Goal: Task Accomplishment & Management: Manage account settings

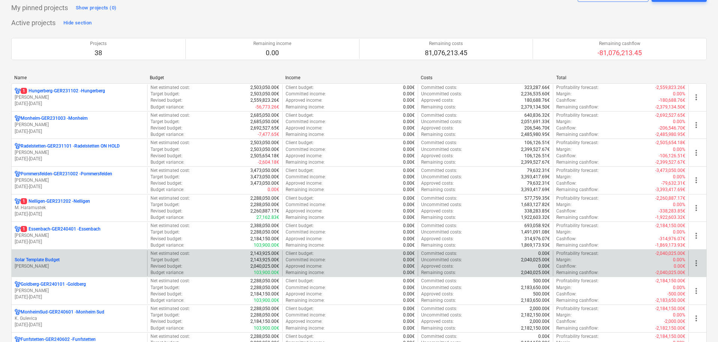
scroll to position [113, 0]
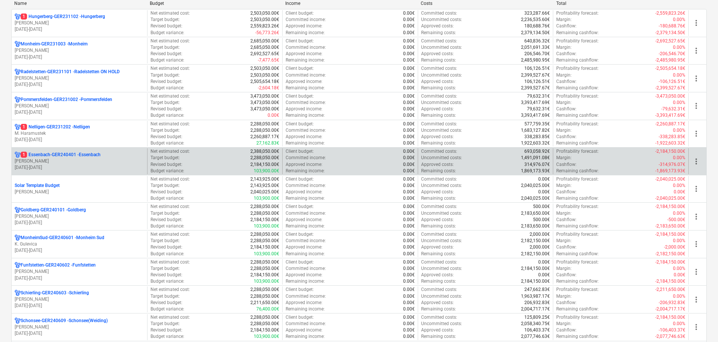
click at [128, 158] on p "[PERSON_NAME]" at bounding box center [79, 161] width 129 height 6
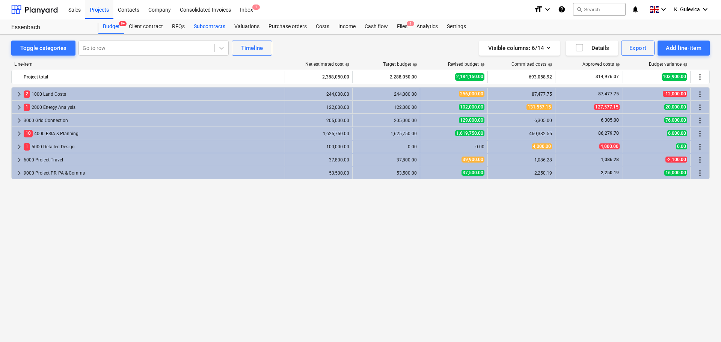
click at [196, 27] on div "Subcontracts" at bounding box center [209, 26] width 41 height 15
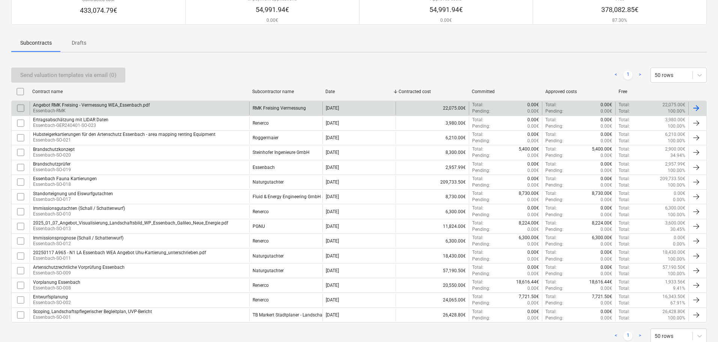
scroll to position [98, 0]
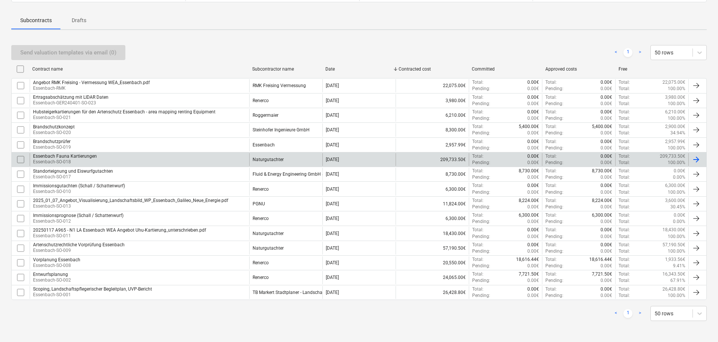
click at [72, 162] on p "Essenbach-SO-018" at bounding box center [65, 162] width 64 height 6
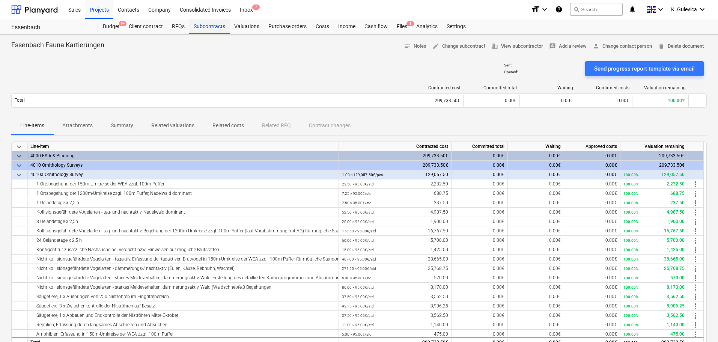
click at [204, 29] on div "Subcontracts" at bounding box center [209, 26] width 41 height 15
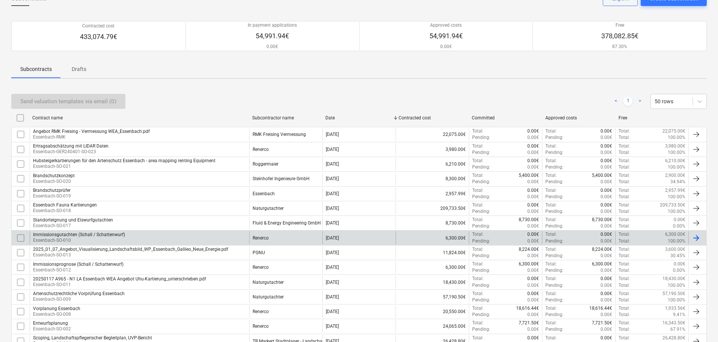
scroll to position [98, 0]
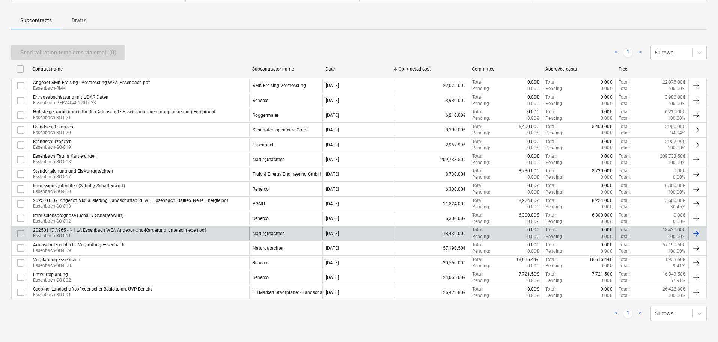
click at [77, 232] on div "20250117 A965 - N1 LA Essenbach WEA Angebot Uhu-Kartierung_unterschrieben.pdf" at bounding box center [119, 229] width 173 height 5
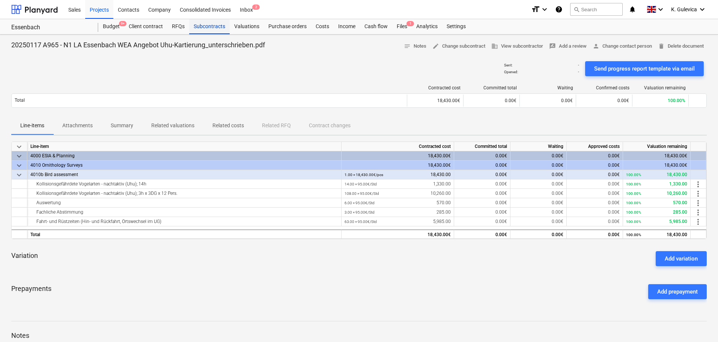
click at [200, 28] on div "Subcontracts" at bounding box center [209, 26] width 41 height 15
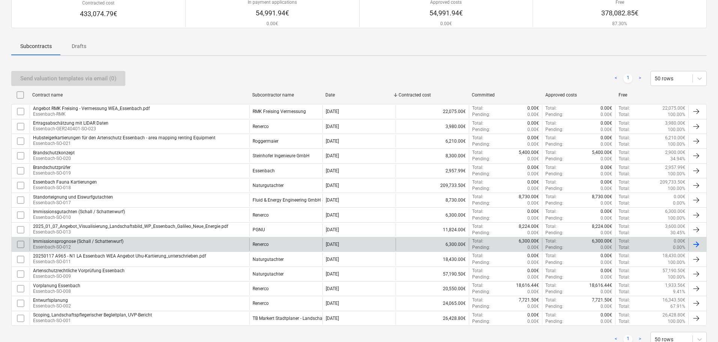
scroll to position [75, 0]
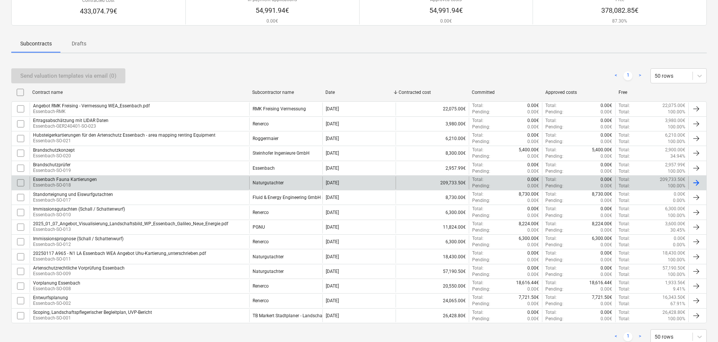
click at [84, 184] on p "Essenbach-SO-018" at bounding box center [65, 185] width 64 height 6
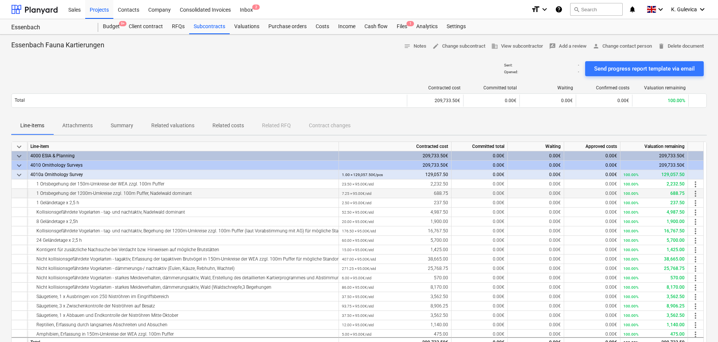
drag, startPoint x: 41, startPoint y: 183, endPoint x: 194, endPoint y: 194, distance: 153.9
click at [194, 194] on div "keyboard_arrow_down Line-item Contracted cost Committed total Waiting Approved …" at bounding box center [358, 243] width 695 height 205
drag, startPoint x: 152, startPoint y: 185, endPoint x: 124, endPoint y: 184, distance: 28.2
click at [152, 185] on div "1 Ortsbegehung der 150m-Umkreise der WEA zzgl. 100m Puffer" at bounding box center [182, 183] width 305 height 9
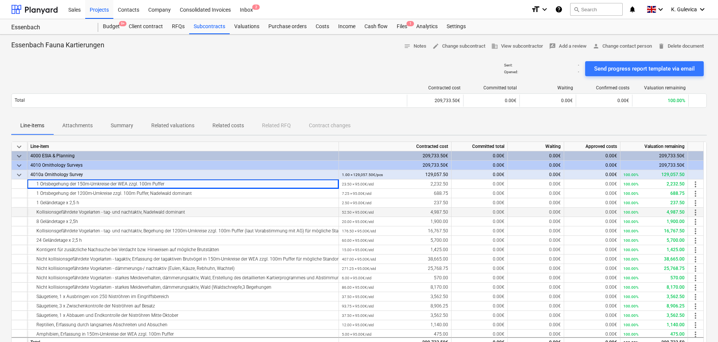
click at [53, 213] on div "Kollisionsgefährdete Vogelarten - tag- und nachtaktiv, Nadelwald dominant" at bounding box center [182, 212] width 305 height 9
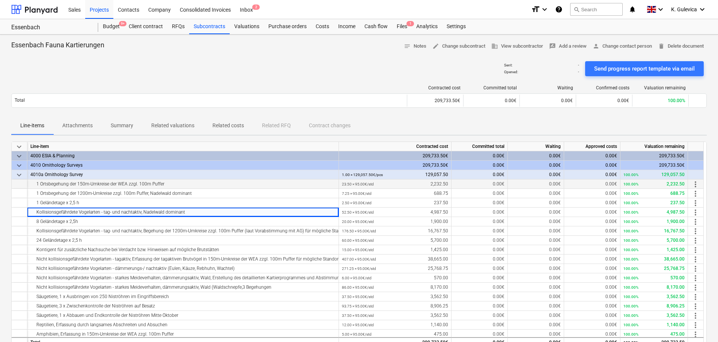
click at [38, 182] on div "1 Ortsbegehung der 150m-Umkreise der WEA zzgl. 100m Puffer" at bounding box center [182, 183] width 305 height 9
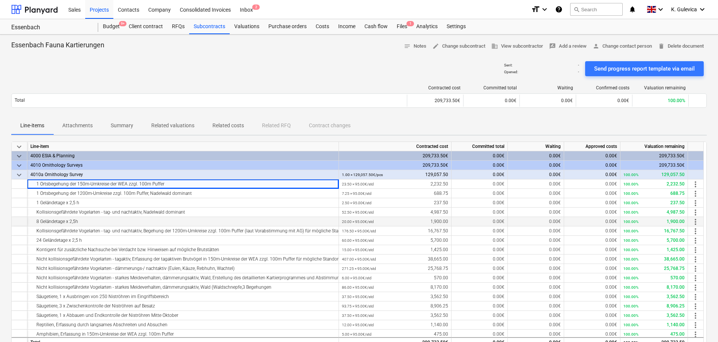
click at [56, 223] on div "8 Geländetage x 2,5h" at bounding box center [182, 221] width 305 height 9
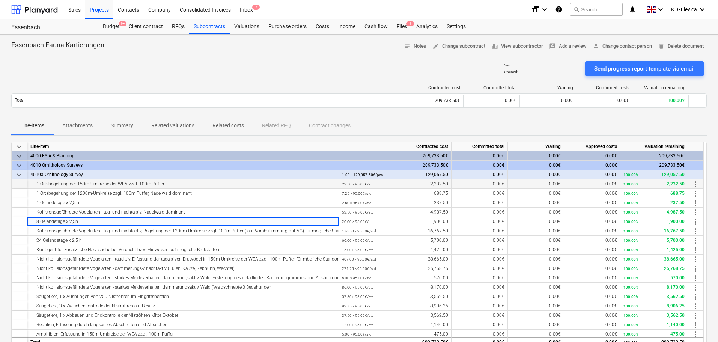
drag, startPoint x: 49, startPoint y: 183, endPoint x: 178, endPoint y: 184, distance: 128.7
click at [179, 184] on div "1 Ortsbegehung der 150m-Umkreise der WEA zzgl. 100m Puffer" at bounding box center [182, 183] width 305 height 9
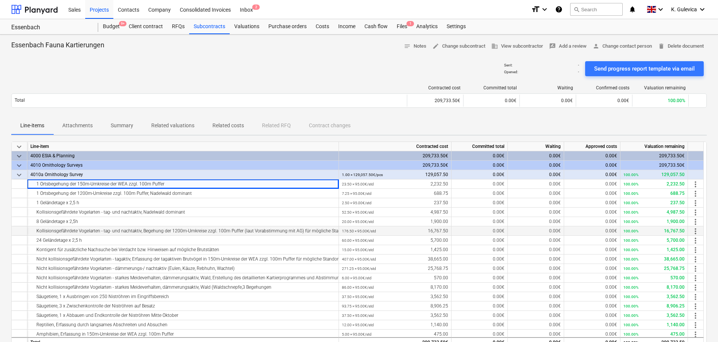
click at [197, 233] on div "Kollisionsgefährdete Vogelarten - tag- und nachtaktiv, Begehung der 1200m-Umkre…" at bounding box center [182, 230] width 305 height 9
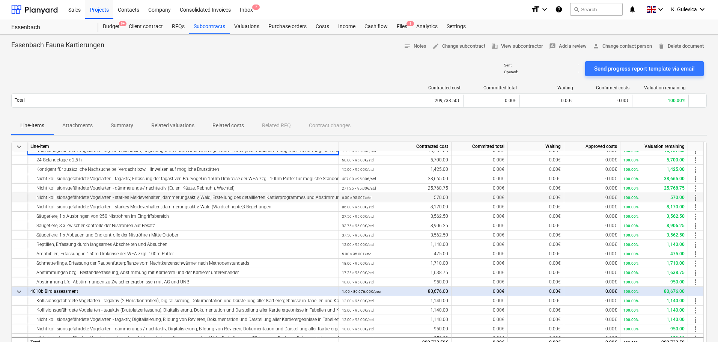
scroll to position [113, 0]
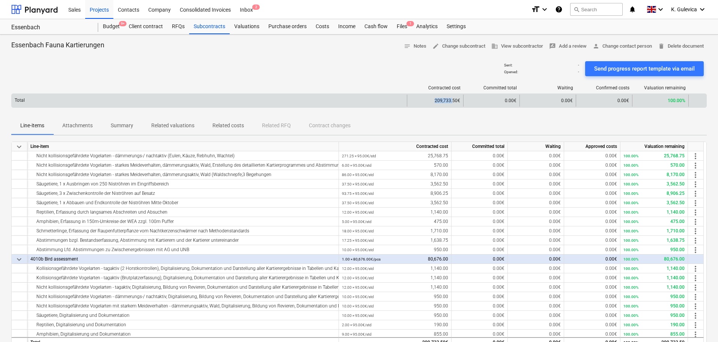
drag, startPoint x: 433, startPoint y: 101, endPoint x: 453, endPoint y: 102, distance: 19.5
click at [453, 102] on div "209,733.50€" at bounding box center [435, 101] width 56 height 12
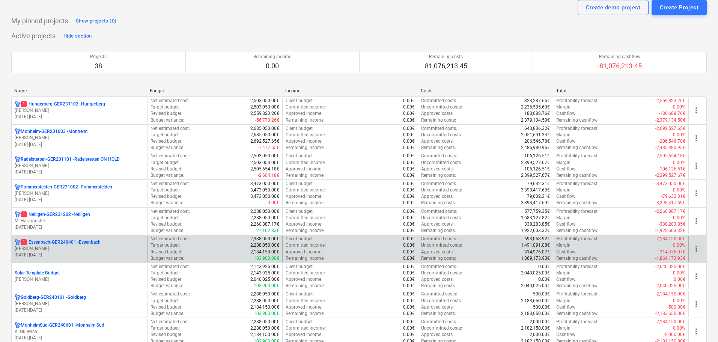
scroll to position [38, 0]
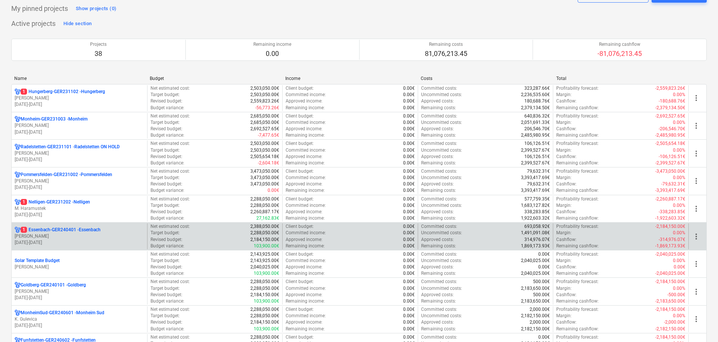
click at [80, 230] on p "1 Essenbach-GER240401 - [GEOGRAPHIC_DATA]" at bounding box center [61, 230] width 80 height 6
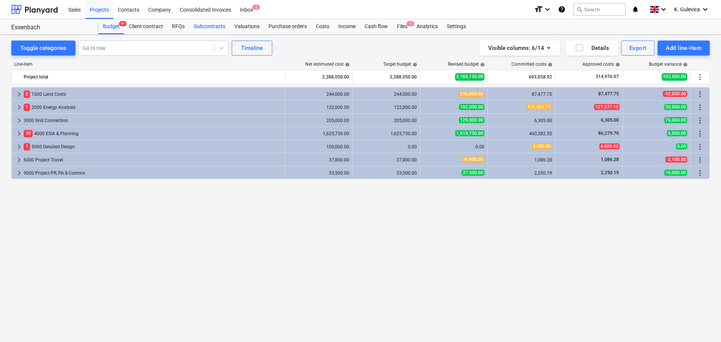
drag, startPoint x: 204, startPoint y: 27, endPoint x: 206, endPoint y: 31, distance: 4.9
click at [204, 27] on div "Subcontracts" at bounding box center [209, 26] width 41 height 15
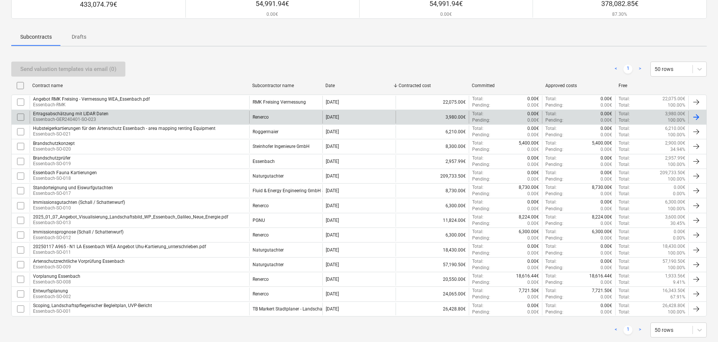
scroll to position [98, 0]
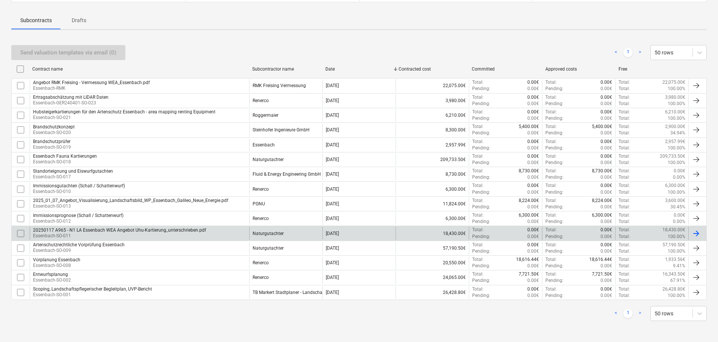
click at [149, 235] on p "Essenbach-SO-011" at bounding box center [119, 236] width 173 height 6
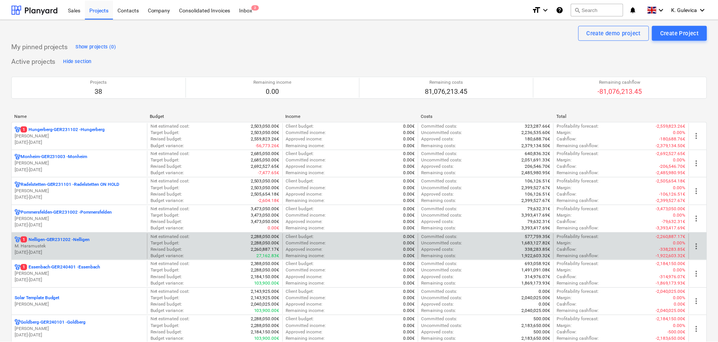
scroll to position [150, 0]
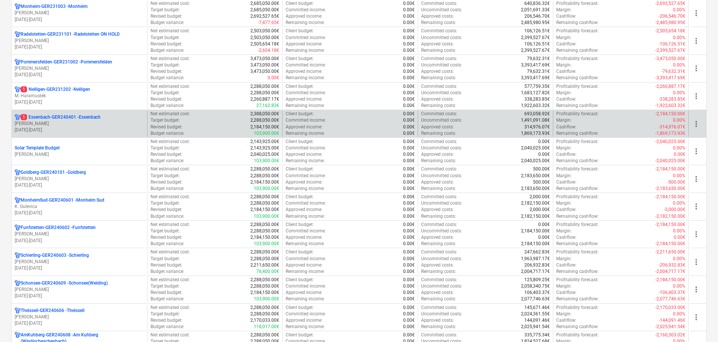
click at [65, 118] on p "1 Essenbach-GER240401 - [GEOGRAPHIC_DATA]" at bounding box center [61, 117] width 80 height 6
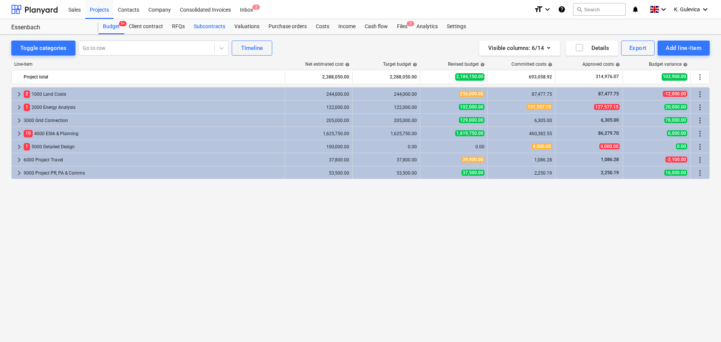
click at [209, 28] on div "Subcontracts" at bounding box center [209, 26] width 41 height 15
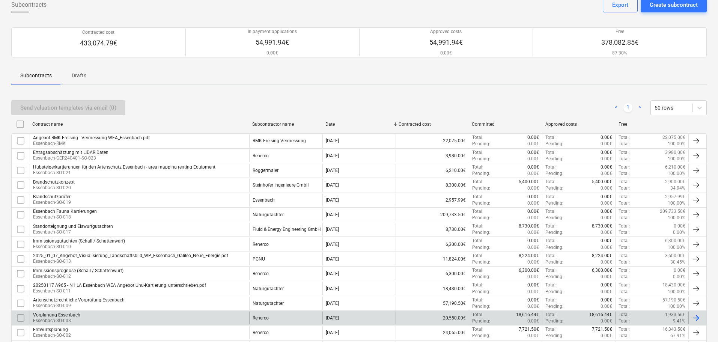
scroll to position [98, 0]
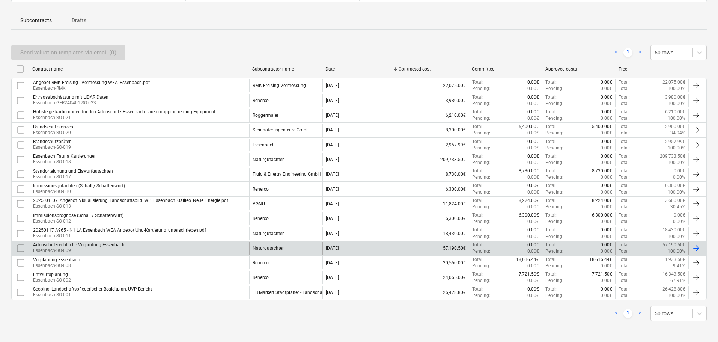
click at [173, 247] on div "Artenschutzrechtliche Vorprüfung Essenbach Essenbach-SO-009" at bounding box center [140, 248] width 220 height 13
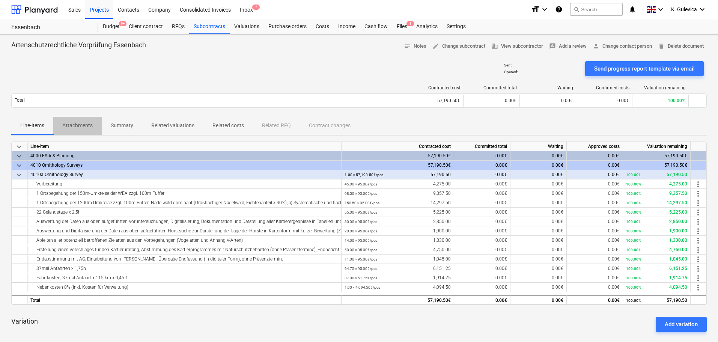
click at [75, 125] on p "Attachments" at bounding box center [77, 126] width 30 height 8
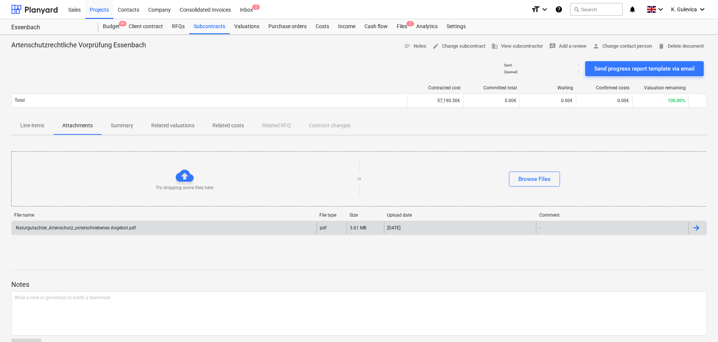
click at [113, 227] on div "Naturgutachter_Artenschutz_unterschriebenes Angebot.pdf" at bounding box center [75, 227] width 121 height 5
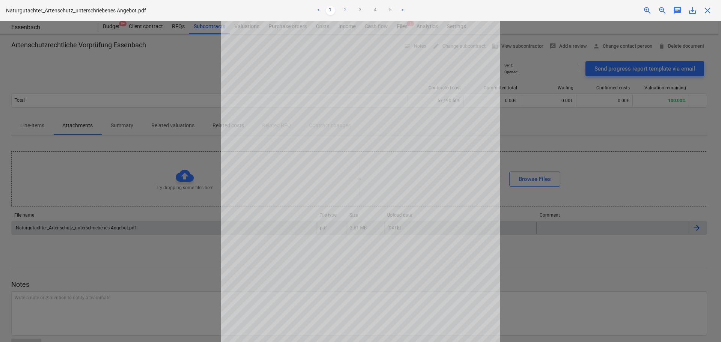
click at [342, 6] on link "2" at bounding box center [345, 10] width 9 height 9
click at [358, 11] on link "3" at bounding box center [360, 10] width 9 height 9
click at [707, 11] on span "close" at bounding box center [707, 10] width 9 height 9
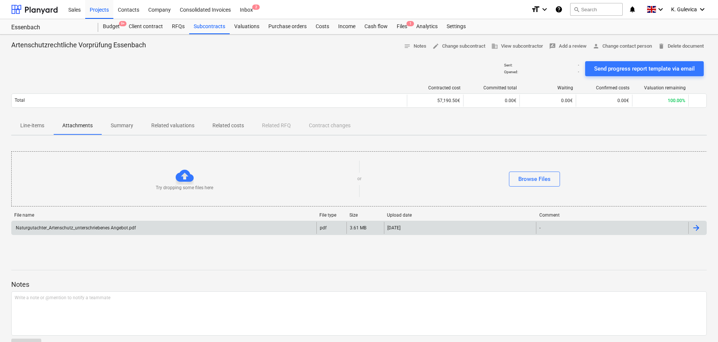
click at [26, 122] on p "Line-items" at bounding box center [32, 126] width 24 height 8
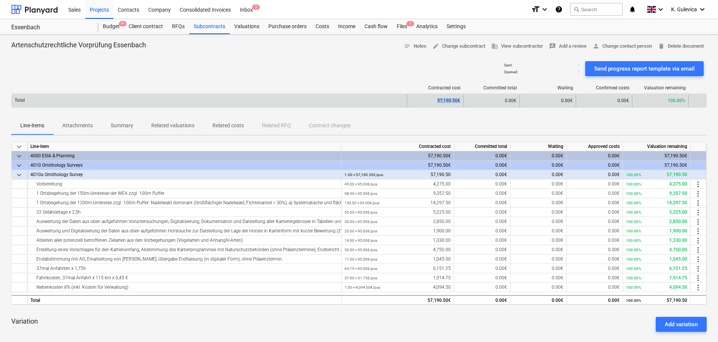
drag, startPoint x: 437, startPoint y: 100, endPoint x: 462, endPoint y: 100, distance: 25.5
click at [462, 100] on div "57,190.50€" at bounding box center [435, 101] width 56 height 12
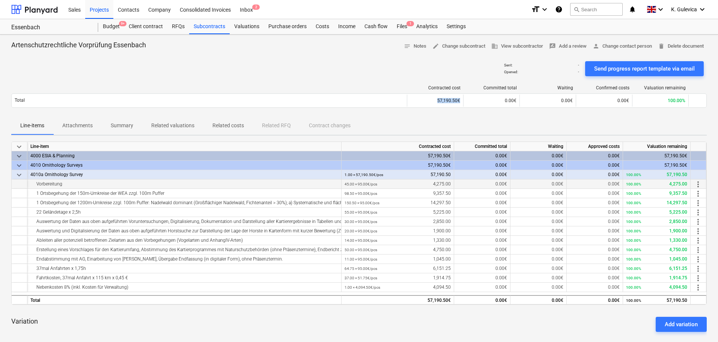
click at [697, 184] on span "more_vert" at bounding box center [698, 184] width 9 height 9
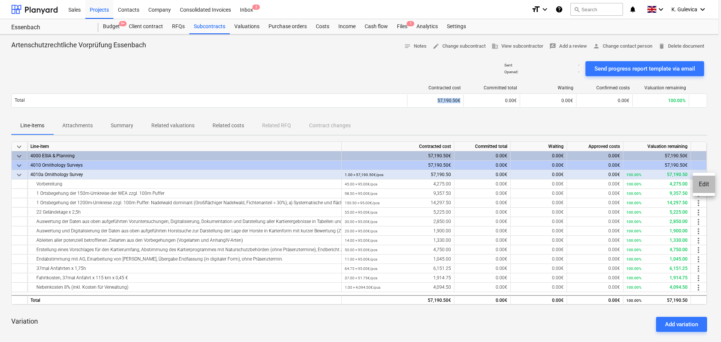
click at [705, 185] on li "Edit" at bounding box center [703, 184] width 22 height 17
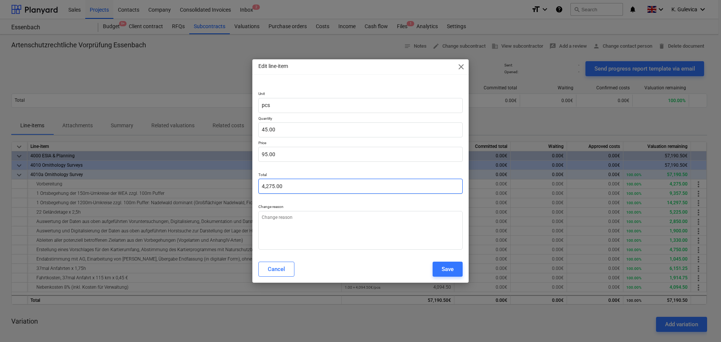
type textarea "x"
drag, startPoint x: 281, startPoint y: 127, endPoint x: 251, endPoint y: 131, distance: 29.9
click at [251, 131] on div "Edit line-item close Unit pcs Quantity 45 Price 95.00 Total 4,275.00 Change rea…" at bounding box center [360, 171] width 721 height 342
type input "6"
type textarea "x"
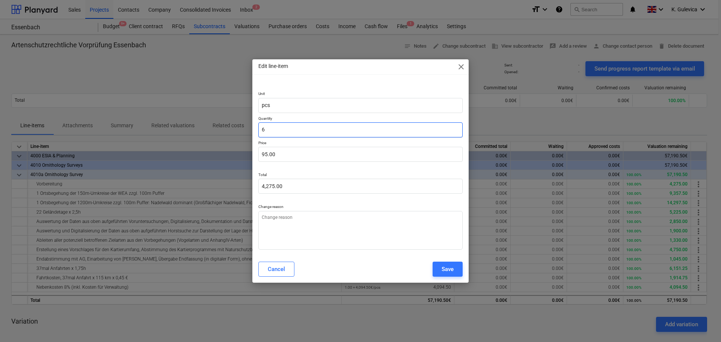
type input "570.00"
type input "60"
type textarea "x"
type input "5,700.00"
type input "602"
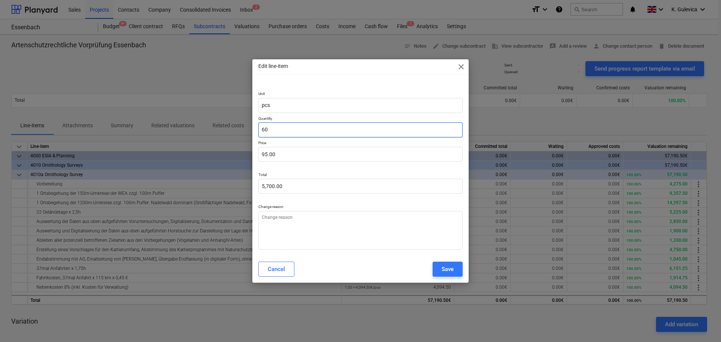
type textarea "x"
type input "57,190.00"
type input "602."
type textarea "x"
type input "602.0"
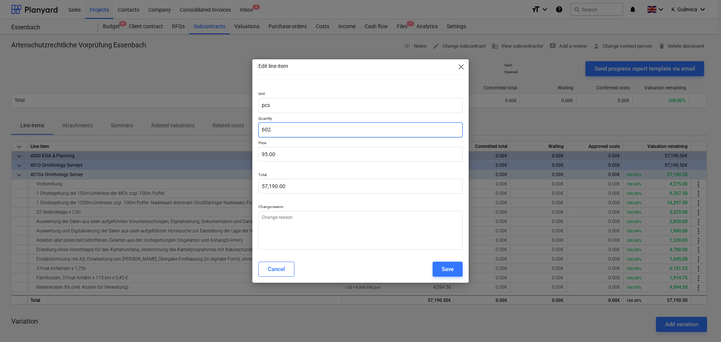
type textarea "x"
type input "602.00"
type textarea "x"
type input "602.005"
type textarea "x"
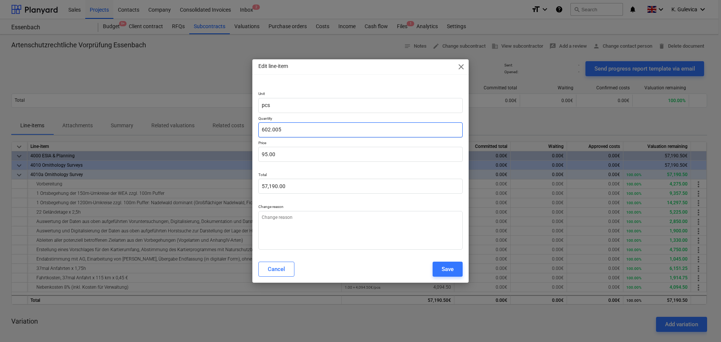
type input "57,190.48"
type input "602.0052"
type textarea "x"
type input "57,190.49"
type input "602.00526"
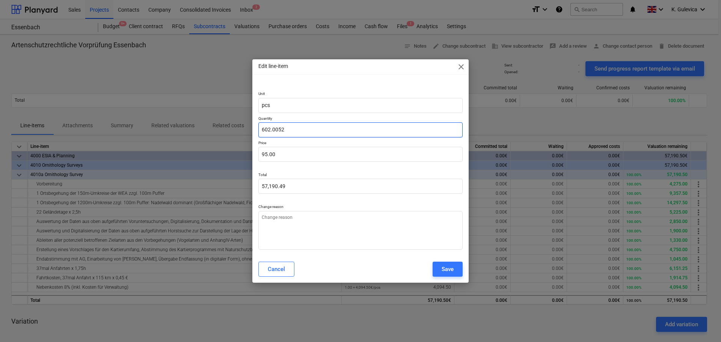
type textarea "x"
type input "57,190.50"
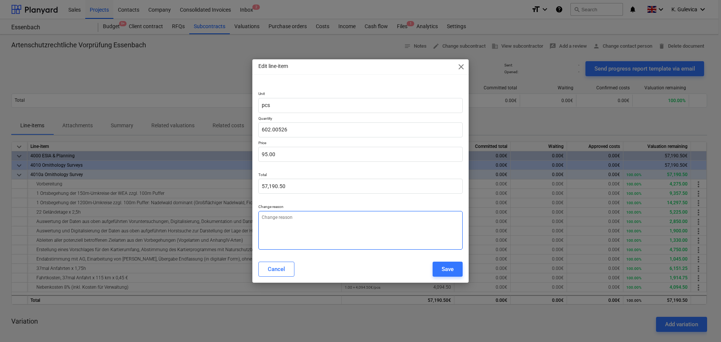
type input "602.01"
type textarea "x"
click at [298, 233] on textarea at bounding box center [360, 230] width 204 height 39
paste textarea "Flat rate inv"
type textarea "Flat rate inv"
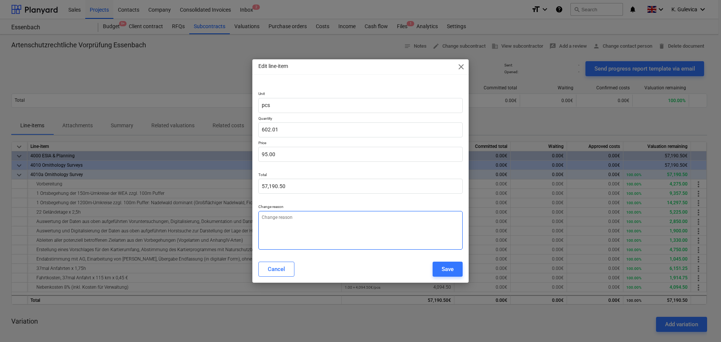
type textarea "x"
type textarea "Flat rate inv"
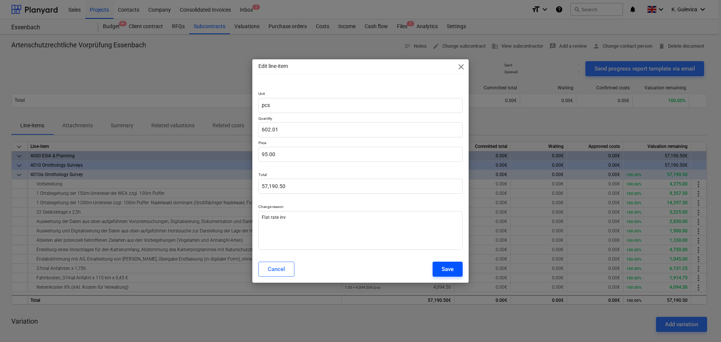
click at [449, 269] on div "Save" at bounding box center [447, 269] width 12 height 10
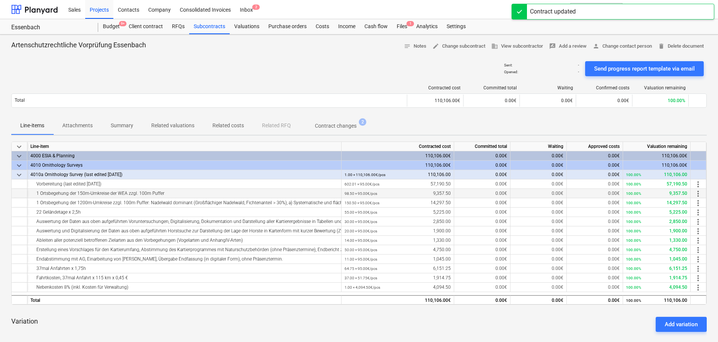
click at [697, 194] on span "more_vert" at bounding box center [698, 193] width 9 height 9
click at [707, 190] on li "Edit" at bounding box center [703, 193] width 22 height 17
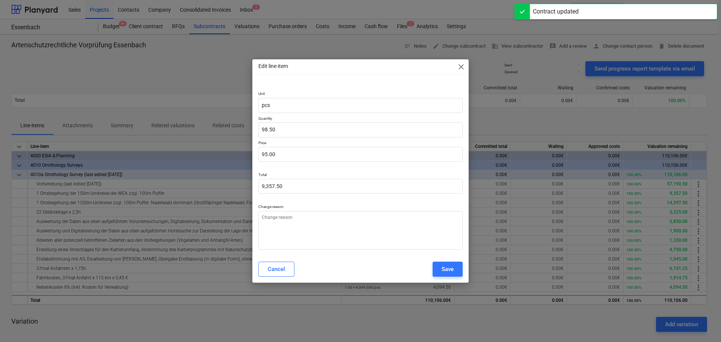
type textarea "x"
type input "98.5"
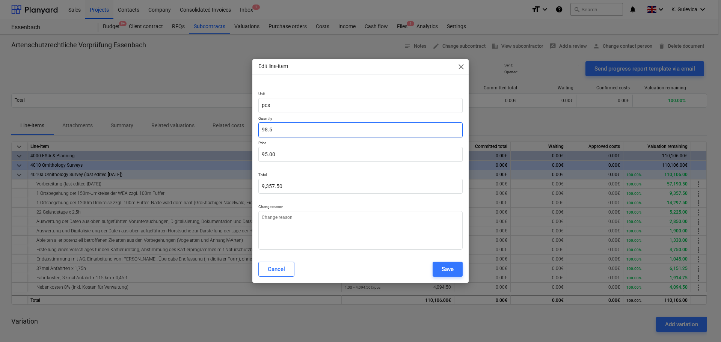
drag, startPoint x: 298, startPoint y: 125, endPoint x: 246, endPoint y: 126, distance: 51.8
click at [244, 126] on div "Edit line-item close Unit pcs Quantity 98.5 Price 95.00 Total 9,357.50 Change r…" at bounding box center [360, 171] width 721 height 342
type textarea "x"
type input "0"
type input "0.00"
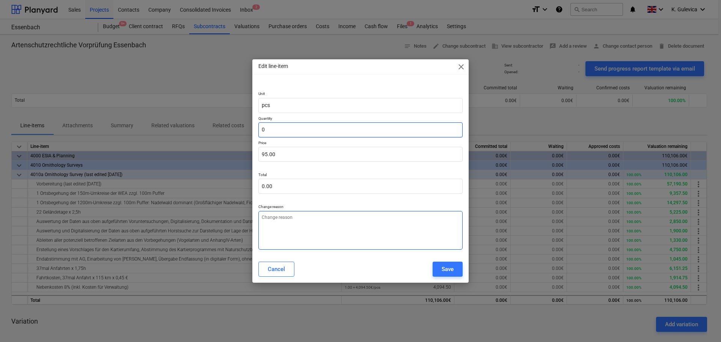
type input "0"
type textarea "x"
type input "0.00"
paste textarea "Flat rate inv"
type textarea "x"
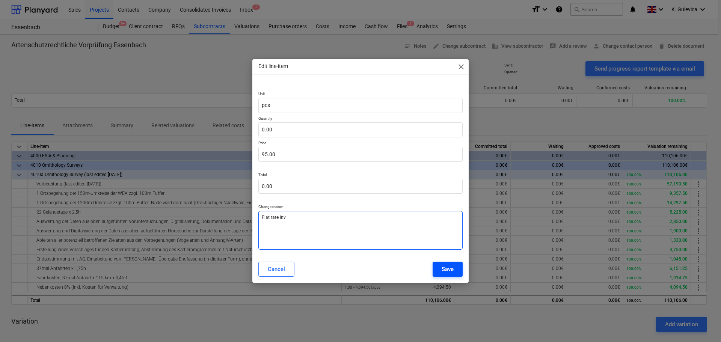
type textarea "Flat rate inv"
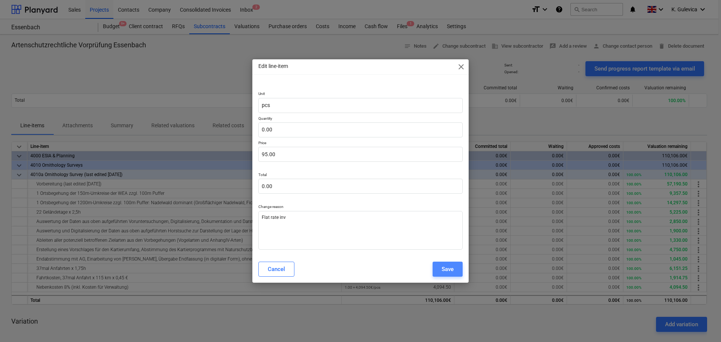
click at [448, 272] on div "Save" at bounding box center [447, 269] width 12 height 10
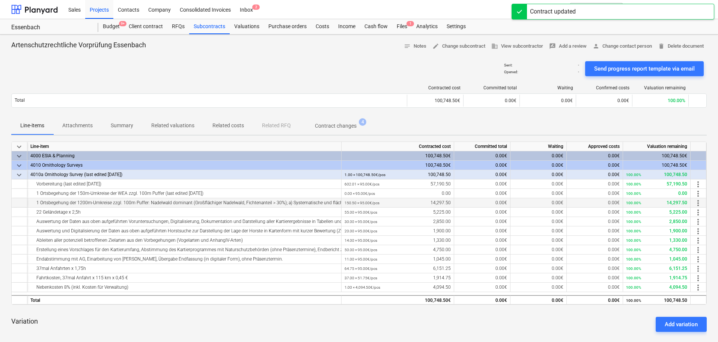
click at [696, 204] on span "more_vert" at bounding box center [698, 203] width 9 height 9
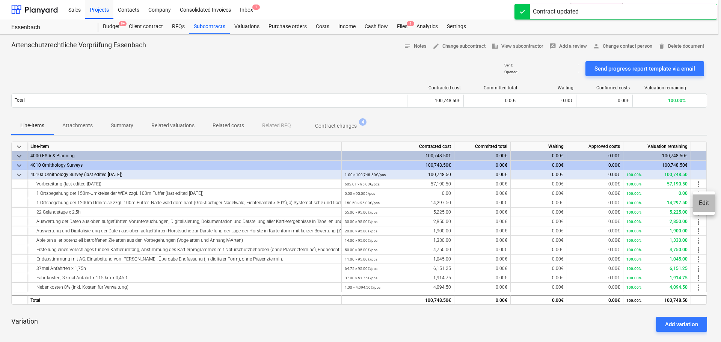
click at [700, 206] on li "Edit" at bounding box center [703, 202] width 22 height 17
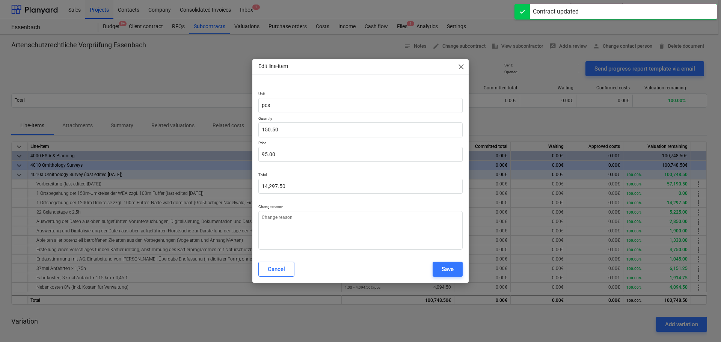
type textarea "x"
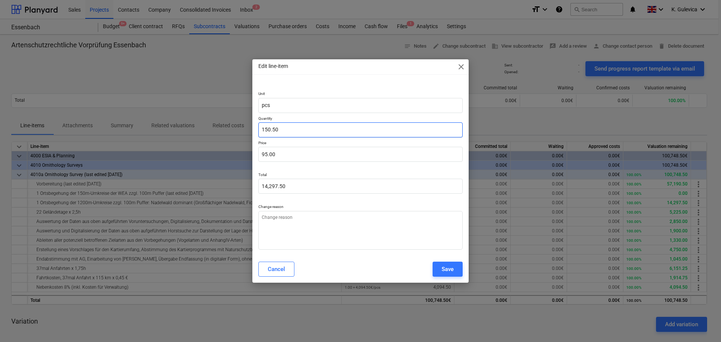
type input "150.5"
drag, startPoint x: 297, startPoint y: 131, endPoint x: 215, endPoint y: 130, distance: 82.2
click at [215, 130] on div "Edit line-item close Unit pcs Quantity 150.5 Price 95.00 Total 14,297.50 Change…" at bounding box center [360, 171] width 721 height 342
type textarea "x"
type input "0"
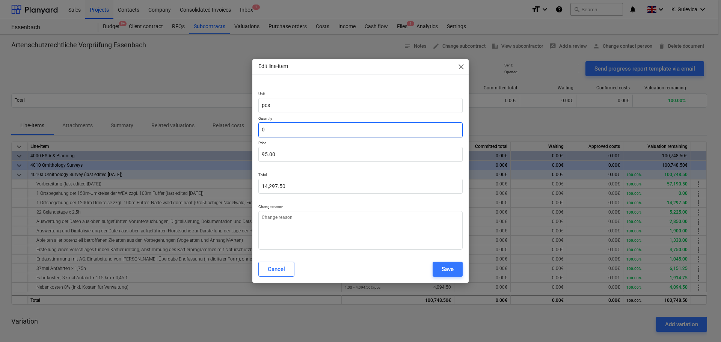
type input "0.00"
type input "0"
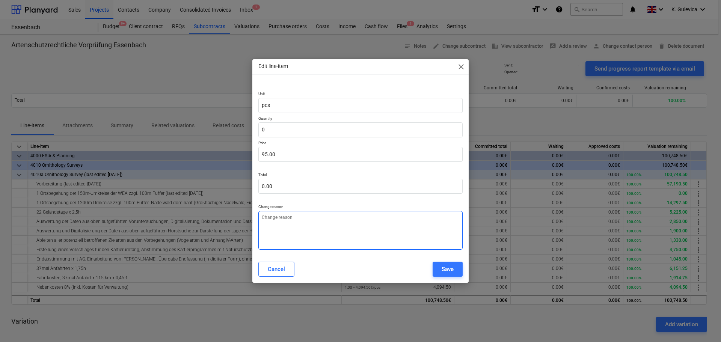
type textarea "x"
type input "0.00"
click at [302, 230] on textarea at bounding box center [360, 230] width 204 height 39
paste textarea "Flat rate inv"
type textarea "x"
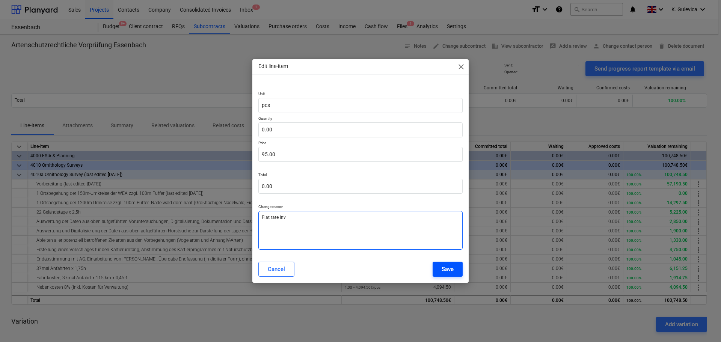
type textarea "Flat rate inv"
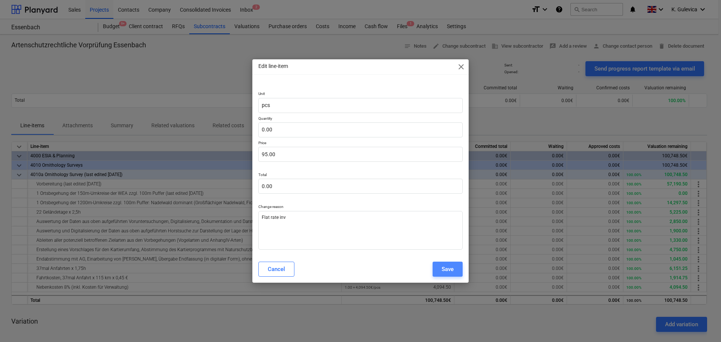
click at [447, 269] on div "Save" at bounding box center [447, 269] width 12 height 10
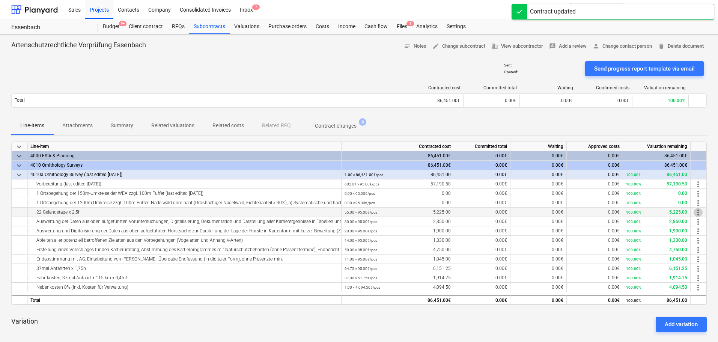
click at [701, 210] on span "more_vert" at bounding box center [698, 212] width 9 height 9
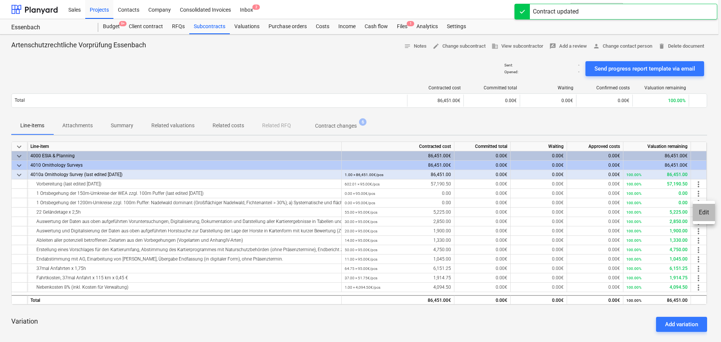
click at [701, 212] on li "Edit" at bounding box center [703, 212] width 22 height 17
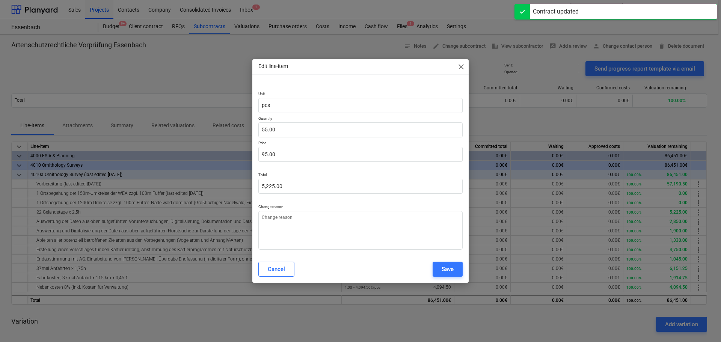
type textarea "x"
drag, startPoint x: 280, startPoint y: 129, endPoint x: 217, endPoint y: 134, distance: 64.0
click at [199, 129] on div "Edit line-item close Unit pcs Quantity 55 Price 95.00 Total 5,225.00 Change rea…" at bounding box center [360, 171] width 721 height 342
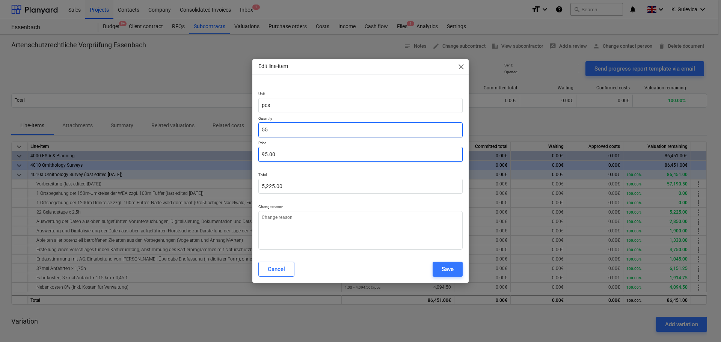
type input "0"
type textarea "x"
type input "0.00"
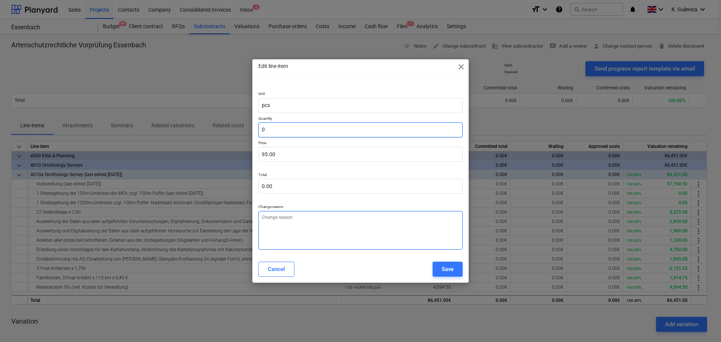
type input "0"
type textarea "x"
type input "0.00"
click at [303, 227] on textarea at bounding box center [360, 230] width 204 height 39
paste textarea "Flat rate inv"
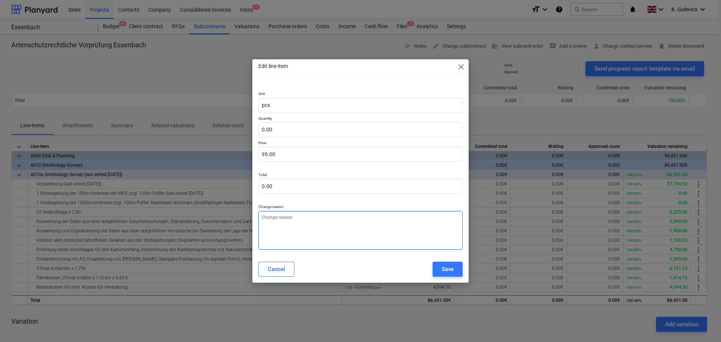
type textarea "x"
type textarea "Flat rate inv"
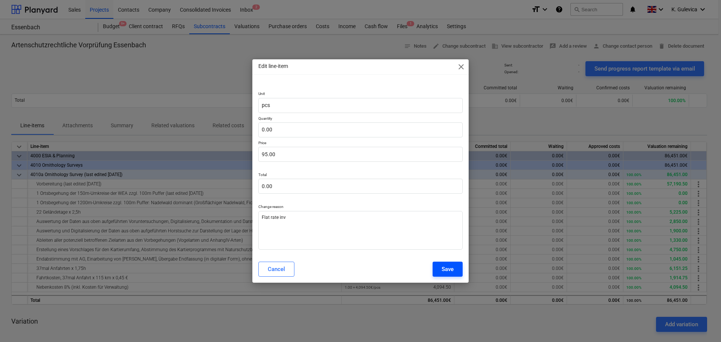
click at [451, 270] on div "Save" at bounding box center [447, 269] width 12 height 10
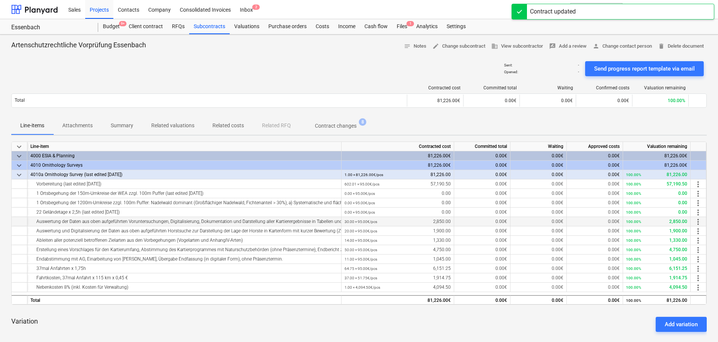
click at [698, 222] on span "more_vert" at bounding box center [698, 221] width 9 height 9
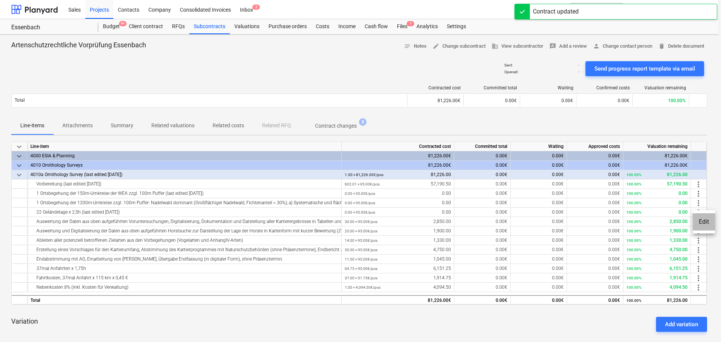
click at [698, 220] on li "Edit" at bounding box center [703, 221] width 22 height 17
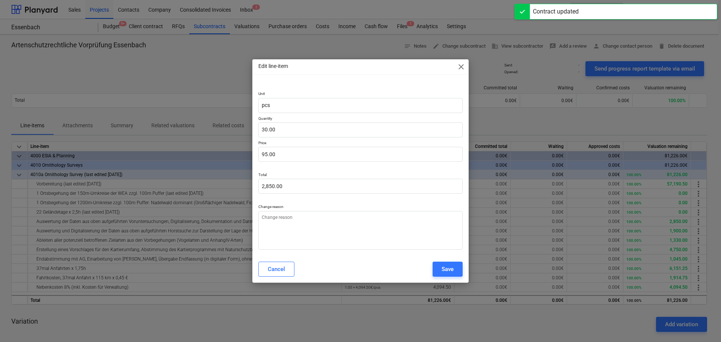
type textarea "x"
type input "30"
drag, startPoint x: 279, startPoint y: 128, endPoint x: 239, endPoint y: 128, distance: 39.8
click at [234, 128] on div "Edit line-item close Unit pcs Quantity 30 Price 95.00 Total 2,850.00 Change rea…" at bounding box center [360, 171] width 721 height 342
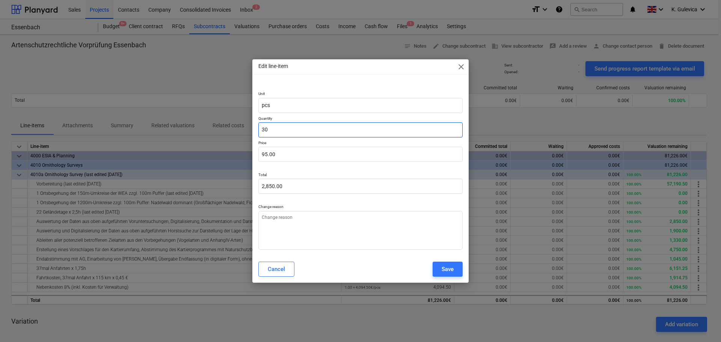
type textarea "x"
type input "0"
type input "0.00"
type input "0"
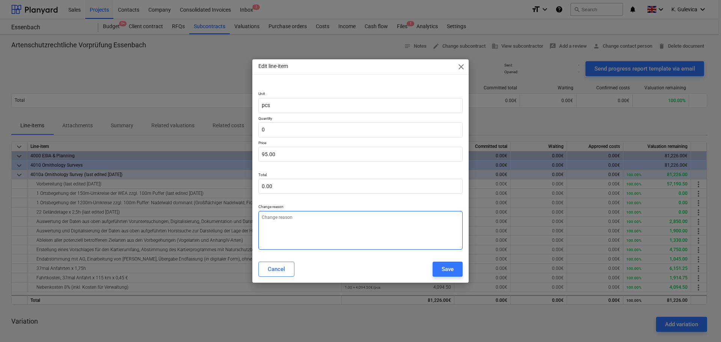
type textarea "x"
type input "0.00"
click at [292, 232] on textarea at bounding box center [360, 230] width 204 height 39
paste textarea "Flat rate inv"
type textarea "x"
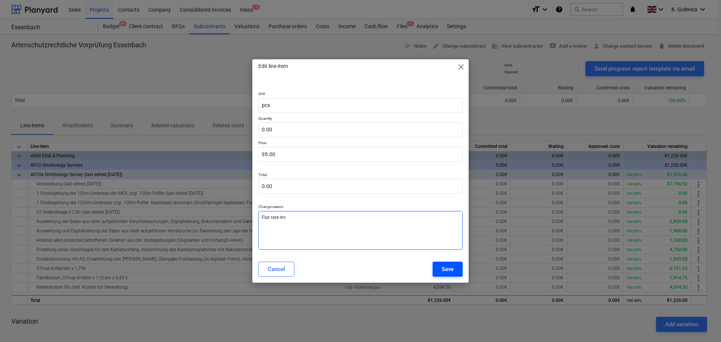
type textarea "Flat rate inv"
click at [448, 270] on div "Save" at bounding box center [447, 269] width 12 height 10
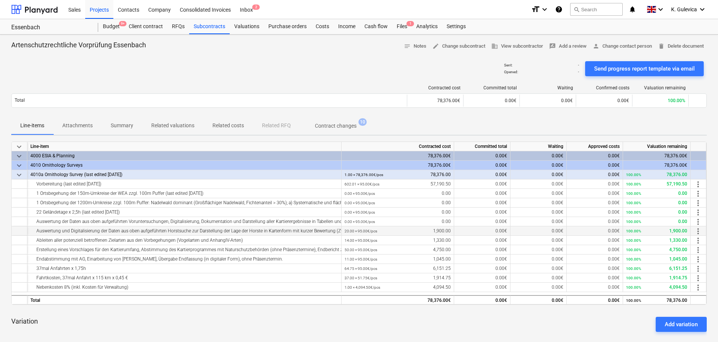
click at [697, 229] on span "more_vert" at bounding box center [698, 231] width 9 height 9
click at [705, 229] on li "Edit" at bounding box center [703, 231] width 22 height 17
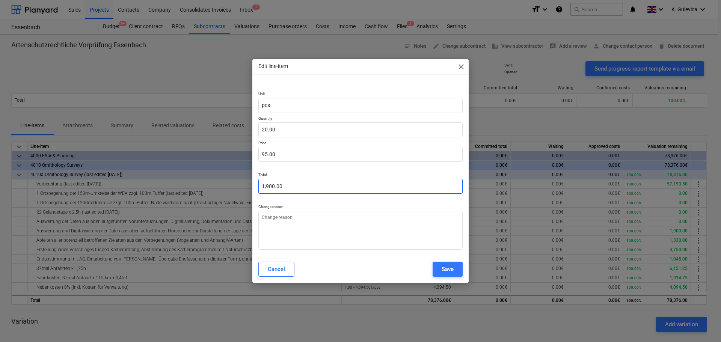
type textarea "x"
type input "20"
drag, startPoint x: 223, startPoint y: 126, endPoint x: 200, endPoint y: 126, distance: 22.9
click at [200, 126] on div "Edit line-item close Unit pcs Quantity 20 Price 95.00 Total 1,900.00 Change rea…" at bounding box center [360, 171] width 721 height 342
type textarea "x"
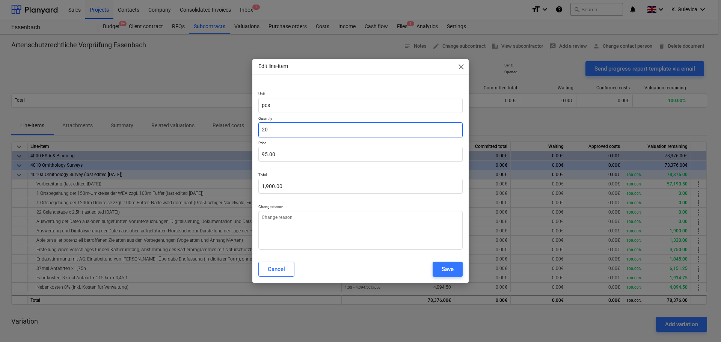
type input "0"
type input "0.00"
type input "0"
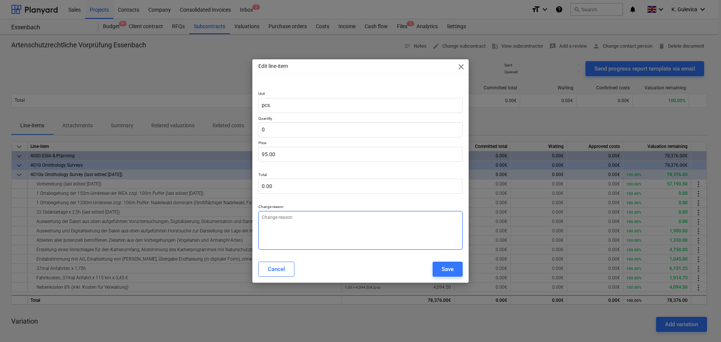
type textarea "x"
type input "0.00"
click at [291, 236] on textarea at bounding box center [360, 230] width 204 height 39
paste textarea "Flat rate inv"
type textarea "x"
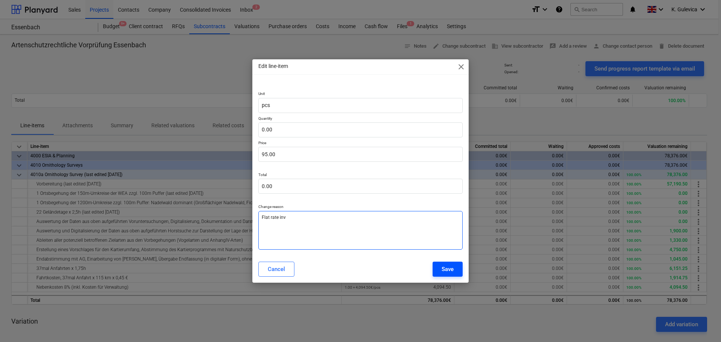
type textarea "Flat rate inv"
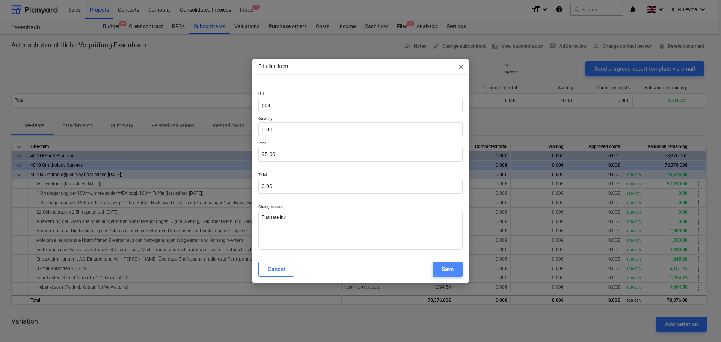
click at [449, 268] on div "Save" at bounding box center [447, 269] width 12 height 10
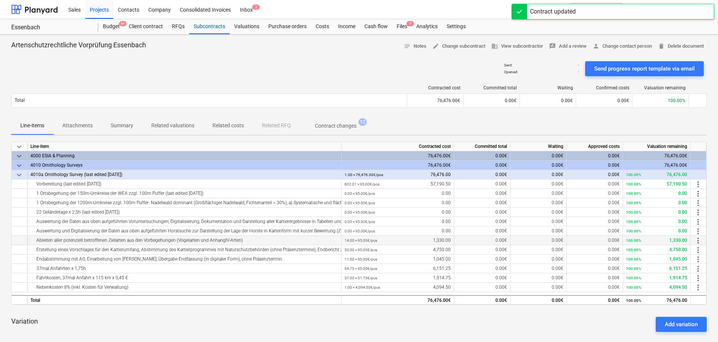
click at [700, 240] on span "more_vert" at bounding box center [698, 240] width 9 height 9
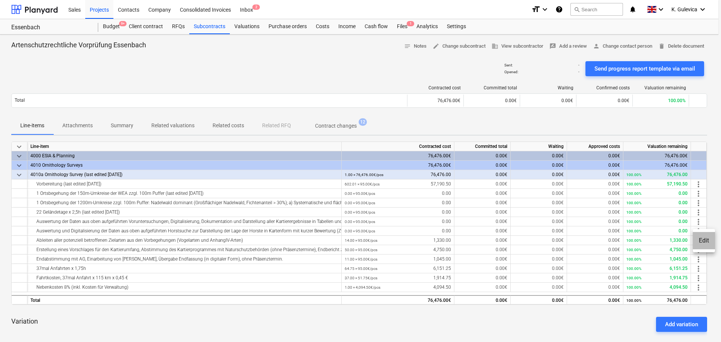
click at [712, 243] on li "Edit" at bounding box center [703, 240] width 22 height 17
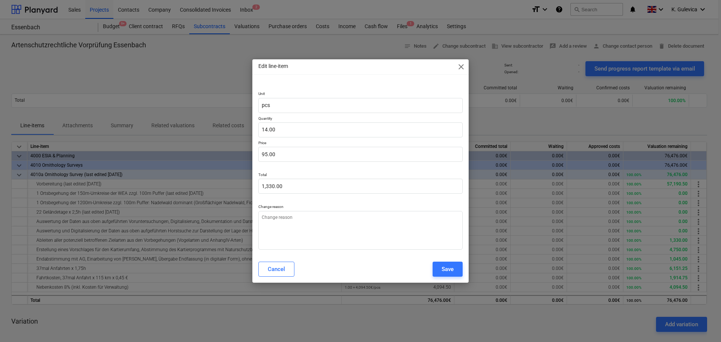
type textarea "x"
type input "14"
drag, startPoint x: 266, startPoint y: 129, endPoint x: 195, endPoint y: 138, distance: 72.2
click at [183, 138] on div "Edit line-item close Unit pcs Quantity 14 Price 95.00 Total 1,330.00 Change rea…" at bounding box center [360, 171] width 721 height 342
type textarea "x"
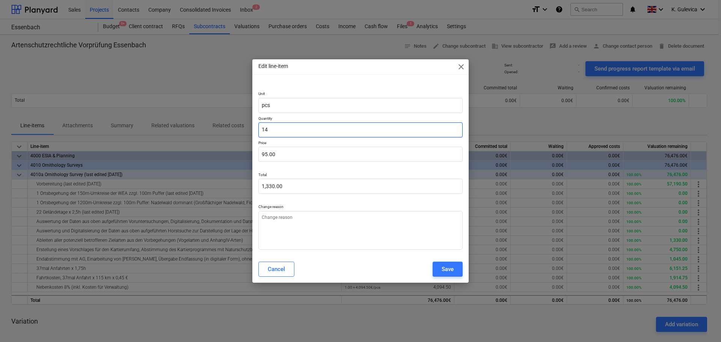
type input "0"
type input "0.00"
type input "0"
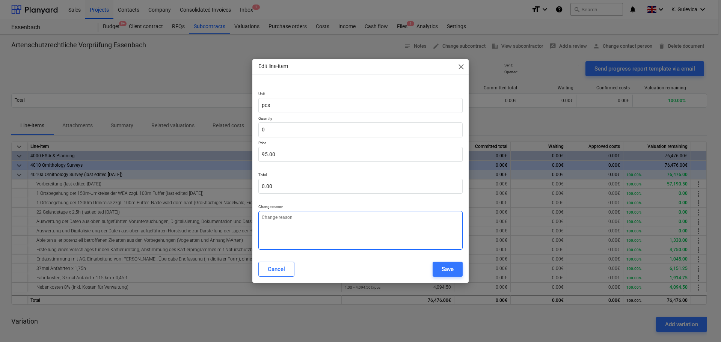
type textarea "x"
type input "0.00"
click at [293, 244] on textarea at bounding box center [360, 230] width 204 height 39
paste textarea "Flat rate inv"
type textarea "x"
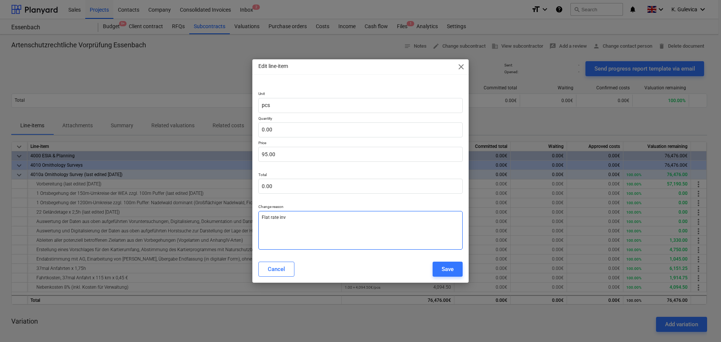
type textarea "Flat rate inv"
click at [456, 278] on div "Cancel Save" at bounding box center [360, 269] width 213 height 21
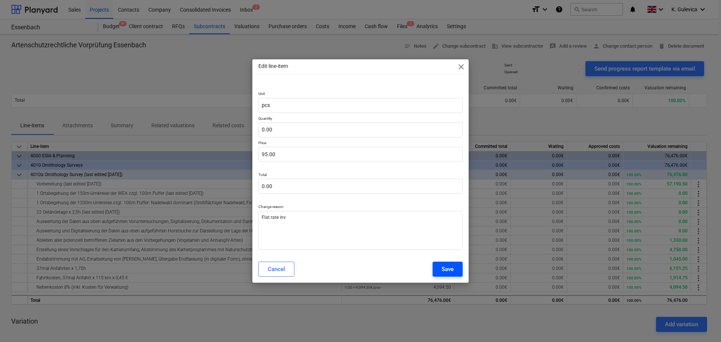
click at [439, 267] on button "Save" at bounding box center [447, 269] width 30 height 15
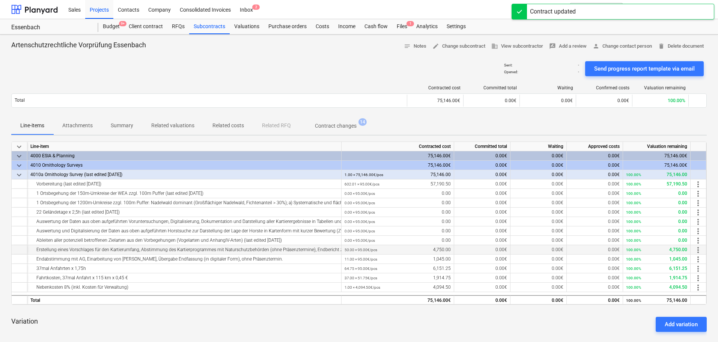
click at [700, 250] on span "more_vert" at bounding box center [698, 249] width 9 height 9
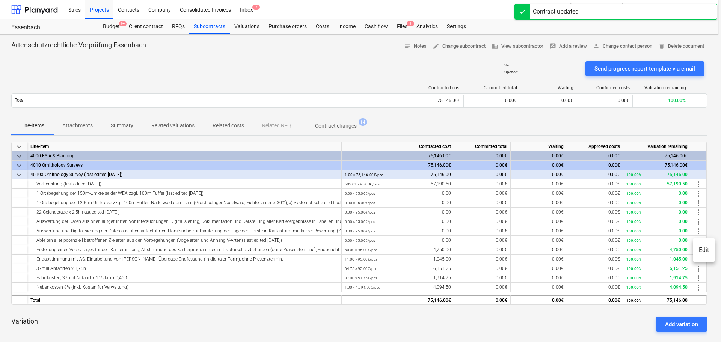
click at [701, 250] on li "Edit" at bounding box center [703, 249] width 22 height 17
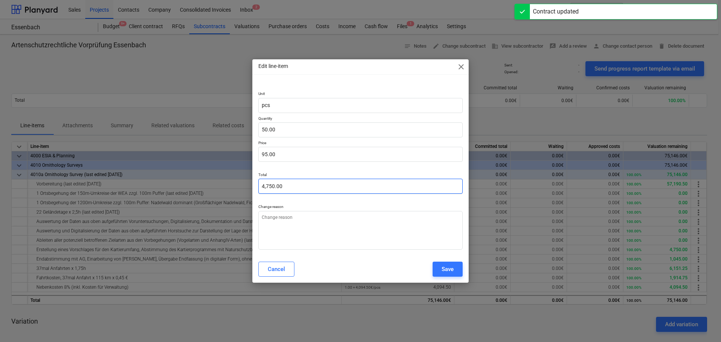
type textarea "x"
type input "50"
drag, startPoint x: 264, startPoint y: 129, endPoint x: 230, endPoint y: 129, distance: 33.8
click at [230, 129] on div "Edit line-item close Unit pcs Quantity 50 Price 95.00 Total 4,750.00 Change rea…" at bounding box center [360, 171] width 721 height 342
type textarea "x"
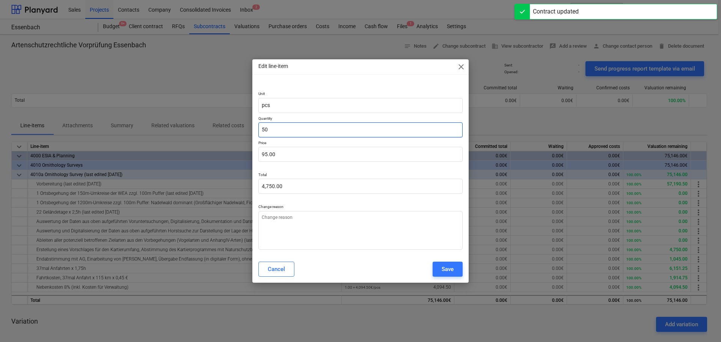
type input "0"
type input "0.00"
type input "0"
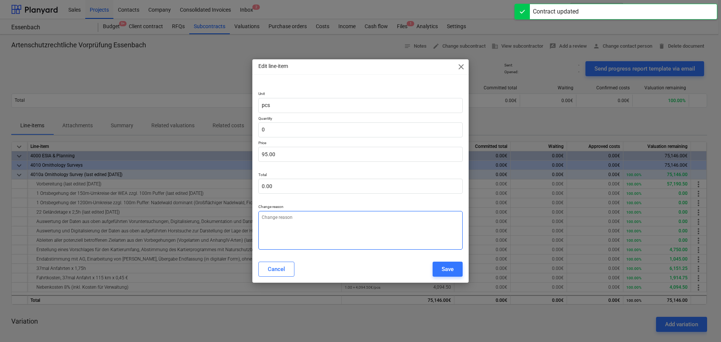
type textarea "x"
type input "0.00"
click at [312, 224] on textarea at bounding box center [360, 230] width 204 height 39
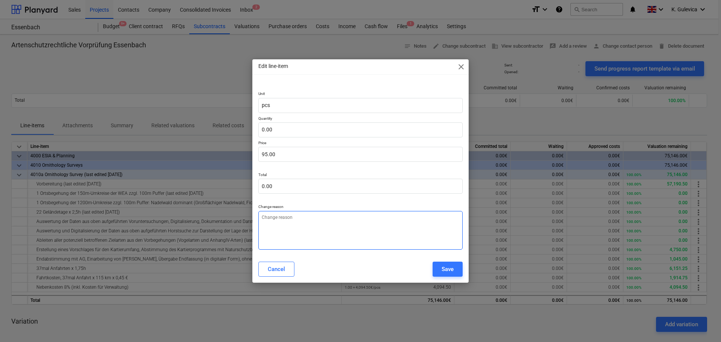
paste textarea "Flat rate inv"
type textarea "x"
type textarea "Flat rate inv"
click at [447, 270] on div "Save" at bounding box center [447, 269] width 12 height 10
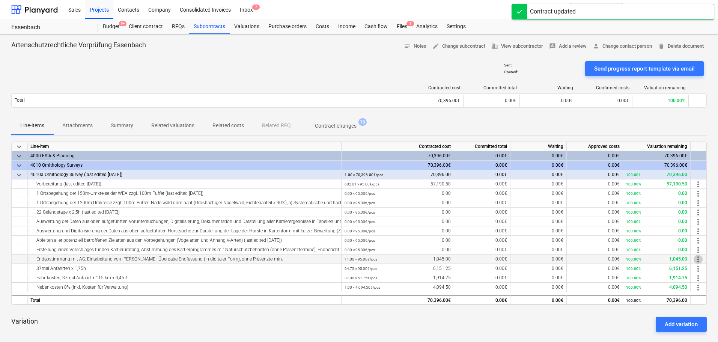
click at [702, 261] on span "more_vert" at bounding box center [698, 259] width 9 height 9
click at [701, 260] on li "Edit" at bounding box center [703, 259] width 22 height 17
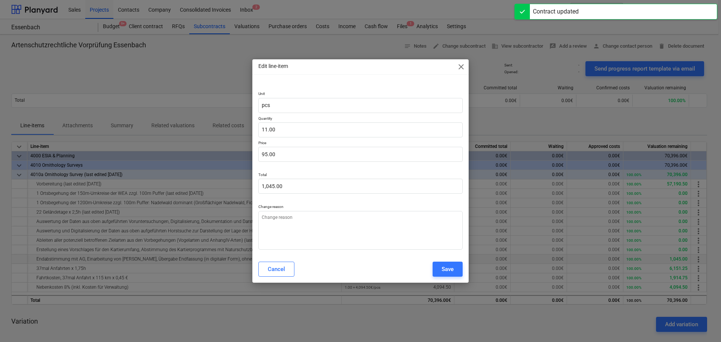
type textarea "x"
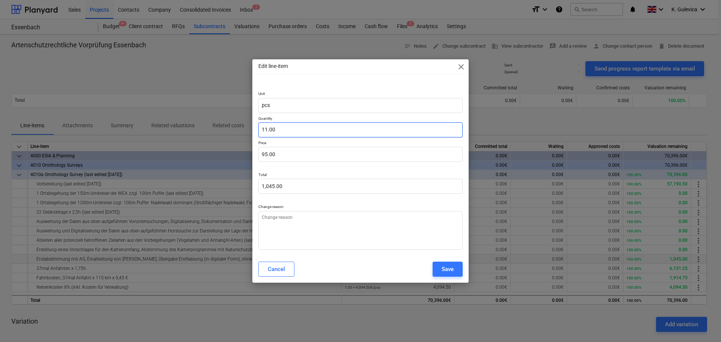
type input "11"
drag, startPoint x: 280, startPoint y: 127, endPoint x: 253, endPoint y: 128, distance: 27.0
click at [253, 128] on div "Unit pcs Quantity 11 Price 95.00 Total 1,045.00 Change reason" at bounding box center [360, 168] width 216 height 173
type textarea "x"
type input "0"
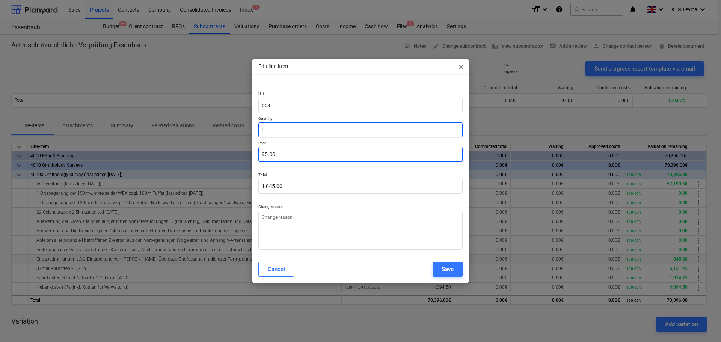
type input "0.00"
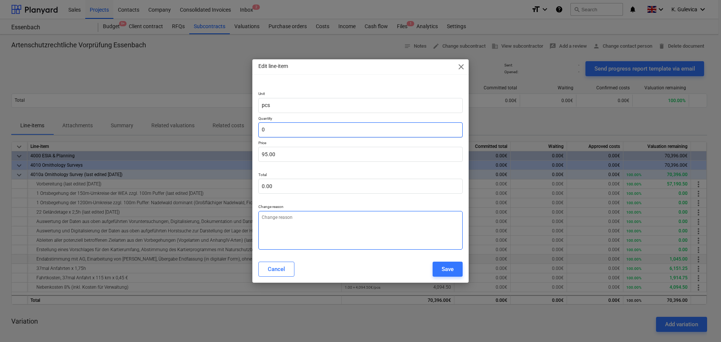
type input "0"
type textarea "x"
type input "0.00"
click at [304, 224] on textarea at bounding box center [360, 230] width 204 height 39
paste textarea "Flat rate inv"
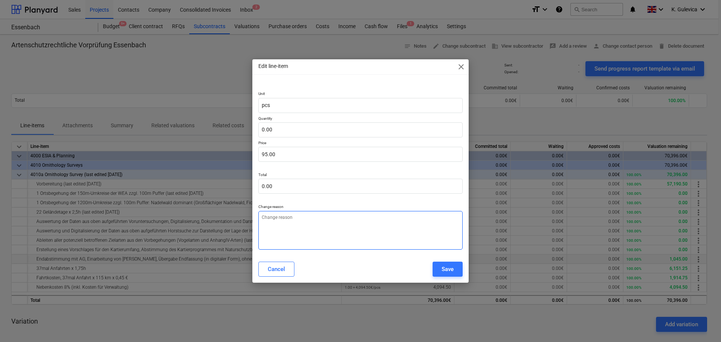
type textarea "x"
type textarea "Flat rate inv"
click at [458, 268] on button "Save" at bounding box center [447, 269] width 30 height 15
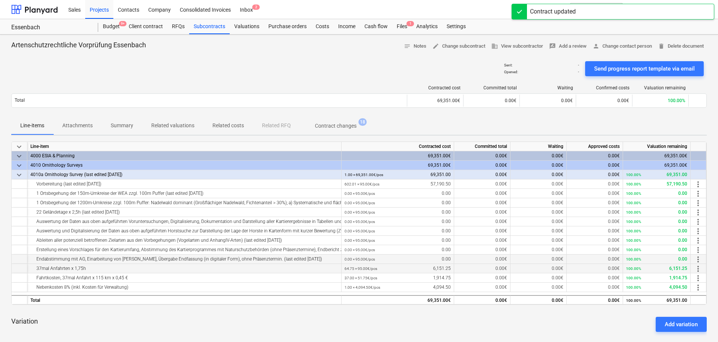
click at [696, 268] on span "more_vert" at bounding box center [698, 268] width 9 height 9
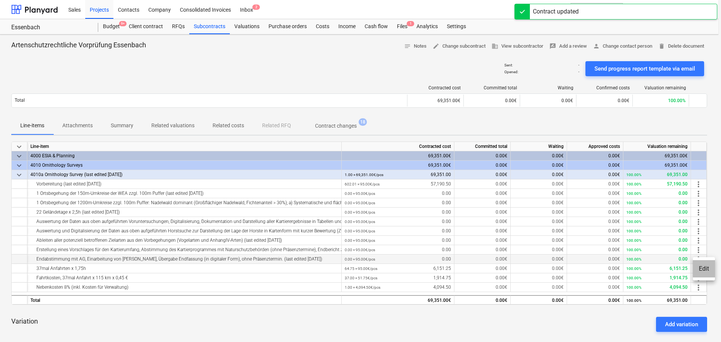
click at [698, 269] on li "Edit" at bounding box center [703, 268] width 22 height 17
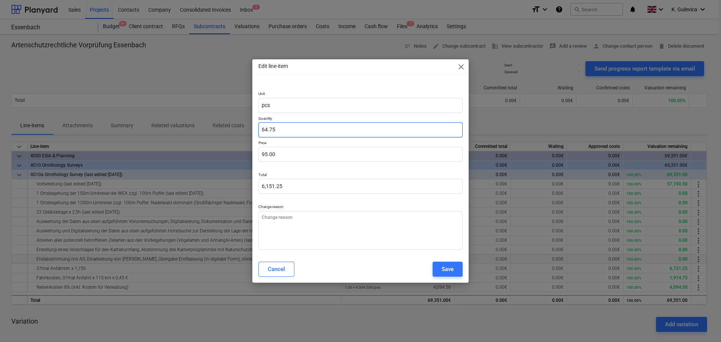
drag, startPoint x: 280, startPoint y: 129, endPoint x: 246, endPoint y: 126, distance: 33.6
click at [244, 125] on div "Edit line-item close Unit pcs Quantity 64.75 Price 95.00 Total 6,151.25 Change …" at bounding box center [360, 171] width 721 height 342
type textarea "x"
type input "0"
type input "0.00"
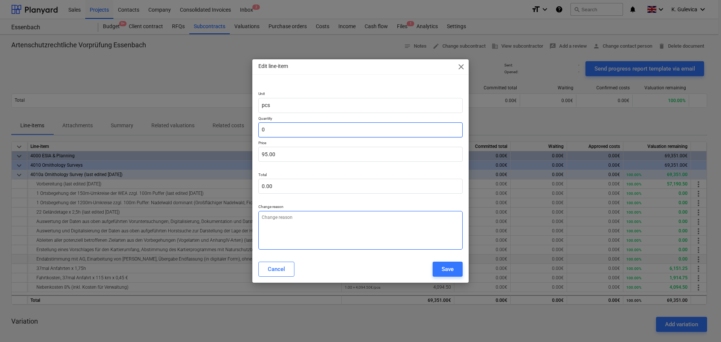
type input "0"
type textarea "x"
type input "0.00"
click at [297, 231] on textarea at bounding box center [360, 230] width 204 height 39
paste textarea "Flat rate inv"
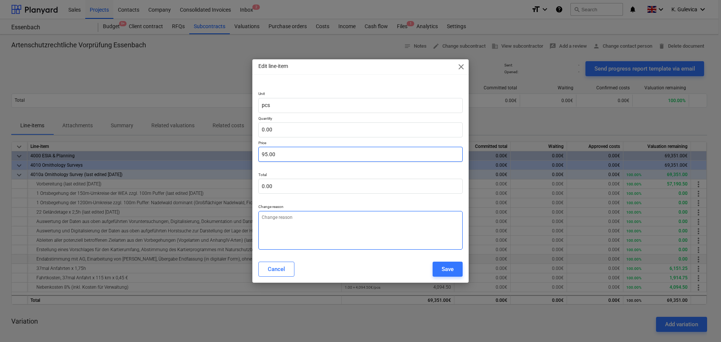
type textarea "x"
type textarea "Flat rate inv"
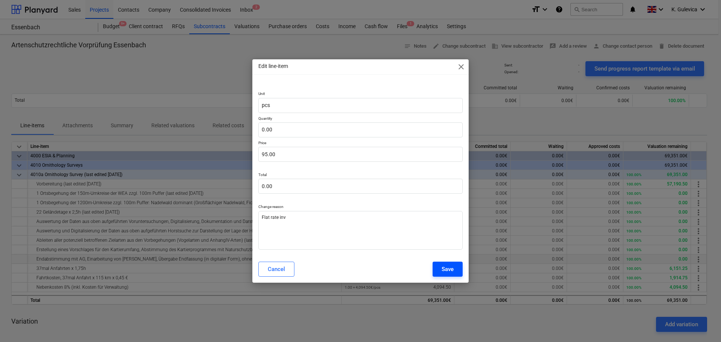
click at [442, 268] on div "Save" at bounding box center [447, 269] width 12 height 10
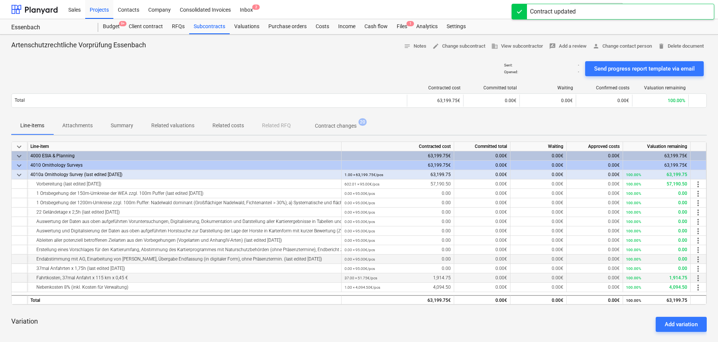
click at [701, 278] on span "more_vert" at bounding box center [698, 278] width 9 height 9
click at [701, 280] on li "Edit" at bounding box center [703, 277] width 22 height 17
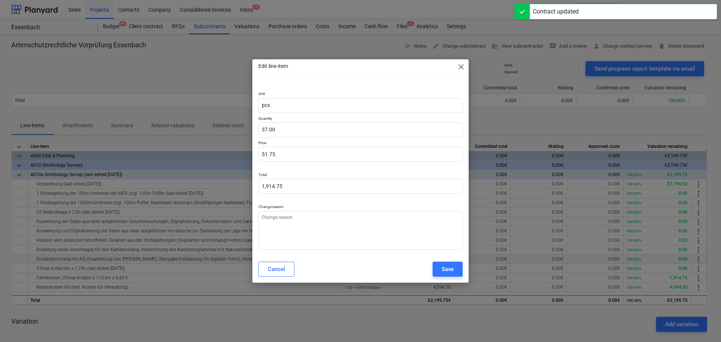
type textarea "x"
type input "37"
drag, startPoint x: 286, startPoint y: 132, endPoint x: 254, endPoint y: 124, distance: 32.4
click at [254, 124] on div "Unit pcs Quantity 37 Price 51.75 Total 1,914.75 Change reason" at bounding box center [360, 168] width 216 height 173
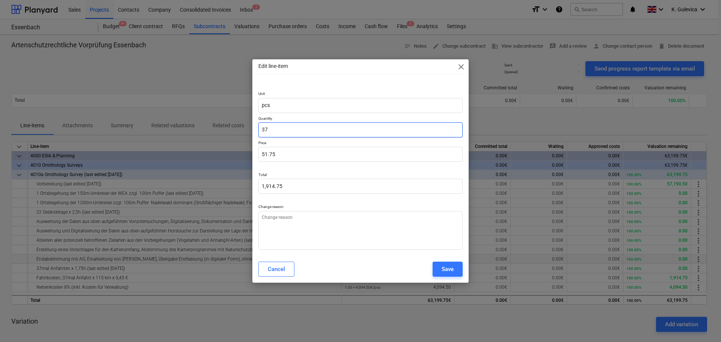
type textarea "x"
type input "0"
type input "0.00"
type input "0"
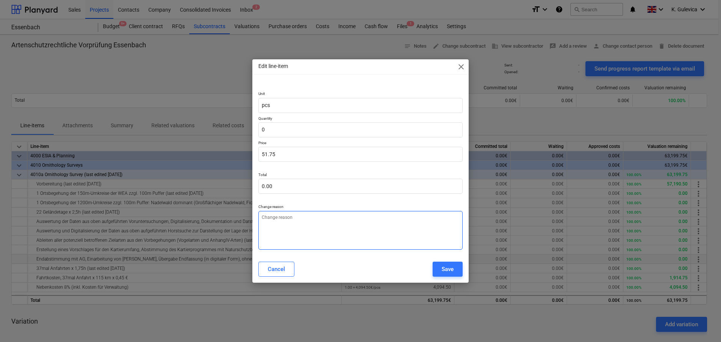
type textarea "x"
type input "0.00"
click at [289, 234] on textarea at bounding box center [360, 230] width 204 height 39
paste textarea "Flat rate inv"
type textarea "x"
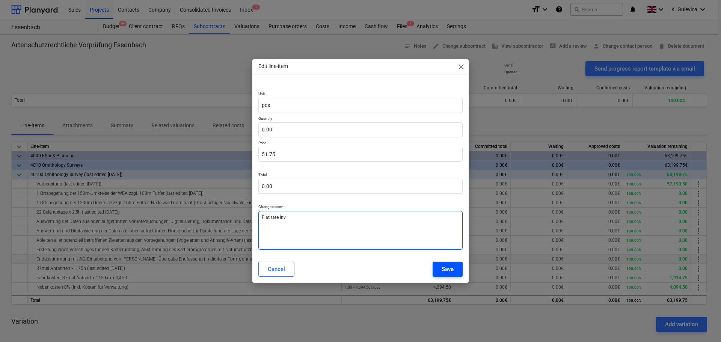
type textarea "Flat rate inv"
click at [452, 267] on div "Save" at bounding box center [447, 269] width 12 height 10
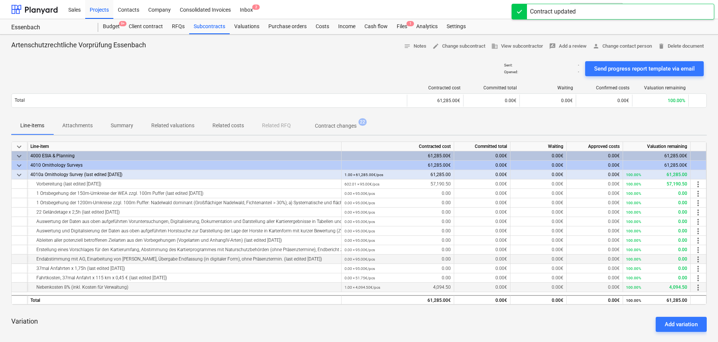
click at [699, 286] on span "more_vert" at bounding box center [698, 287] width 9 height 9
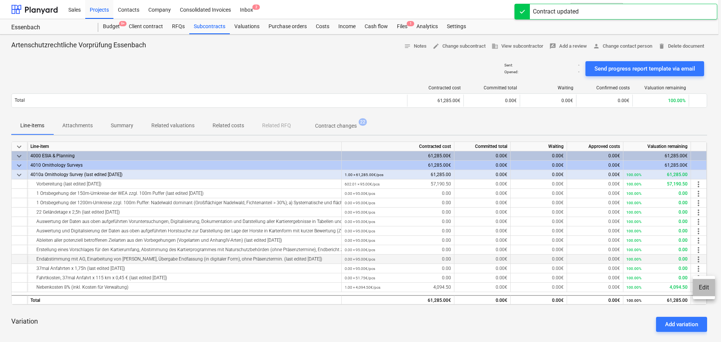
click at [706, 287] on li "Edit" at bounding box center [703, 287] width 22 height 17
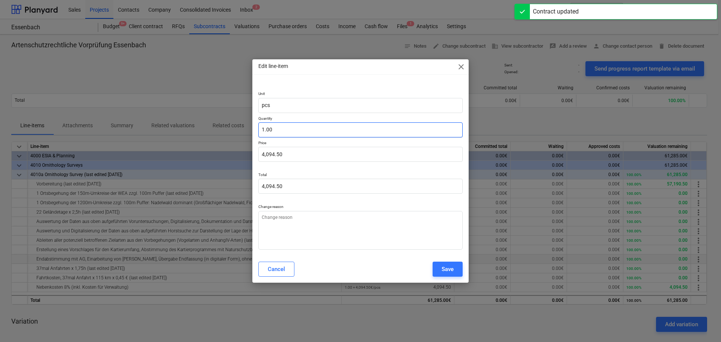
type textarea "x"
type input "1"
drag, startPoint x: 287, startPoint y: 123, endPoint x: 217, endPoint y: 140, distance: 71.8
click at [217, 140] on div "Edit line-item close Unit pcs Quantity 1 Price 4,094.50 Total 4,094.50 Change r…" at bounding box center [360, 171] width 721 height 342
type textarea "x"
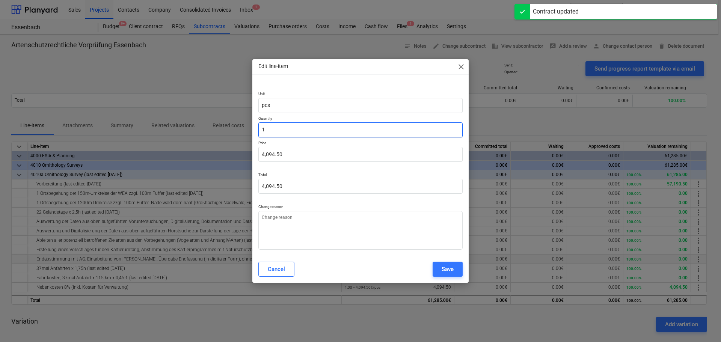
type input "0"
type input "0.00"
type input "0"
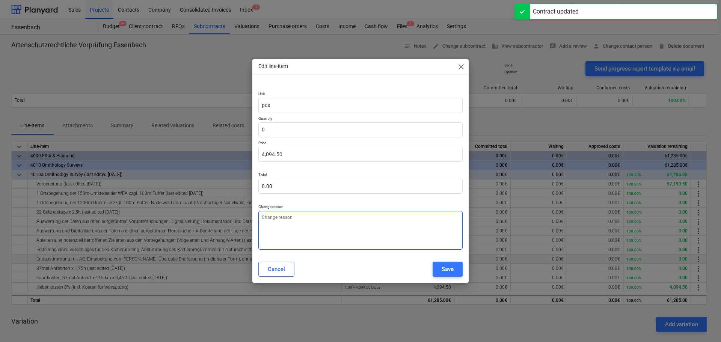
type textarea "x"
type input "0.00"
click at [295, 224] on textarea at bounding box center [360, 230] width 204 height 39
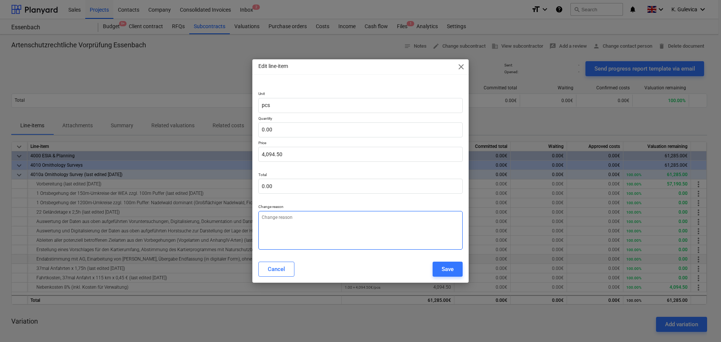
paste textarea "Flat rate inv"
type textarea "x"
type textarea "Flat rate inv"
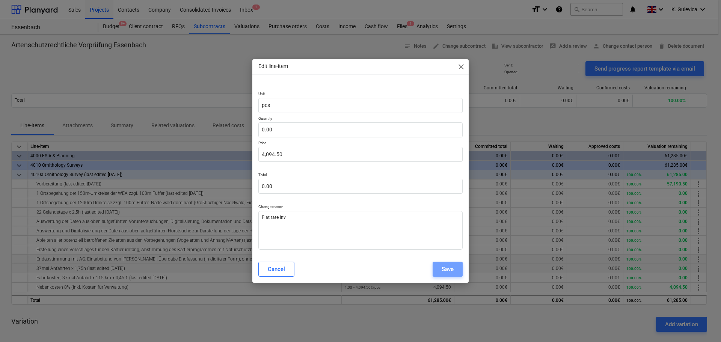
drag, startPoint x: 457, startPoint y: 266, endPoint x: 471, endPoint y: 272, distance: 15.3
click at [457, 265] on button "Save" at bounding box center [447, 269] width 30 height 15
type textarea "x"
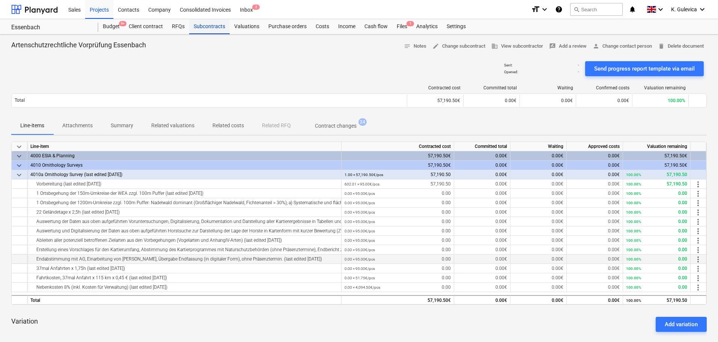
click at [202, 26] on div "Subcontracts" at bounding box center [209, 26] width 41 height 15
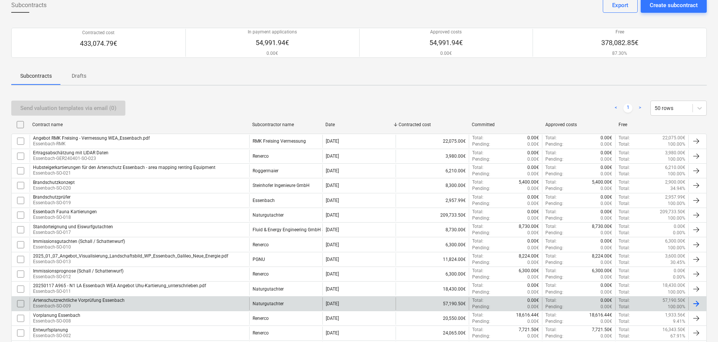
scroll to position [75, 0]
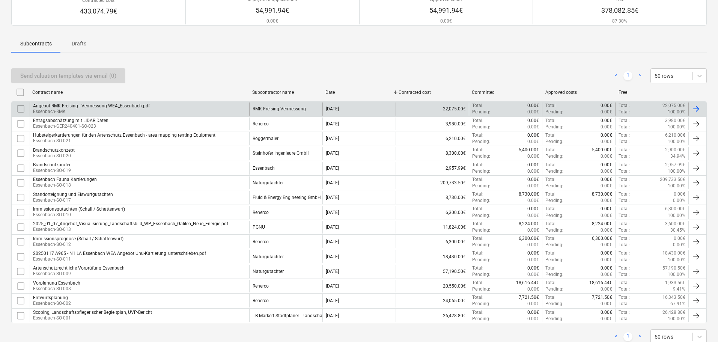
click at [177, 107] on div "Angebot RMK Freising - Vermessung WEA_Essenbach.pdf Essenbach-RMK" at bounding box center [140, 108] width 220 height 13
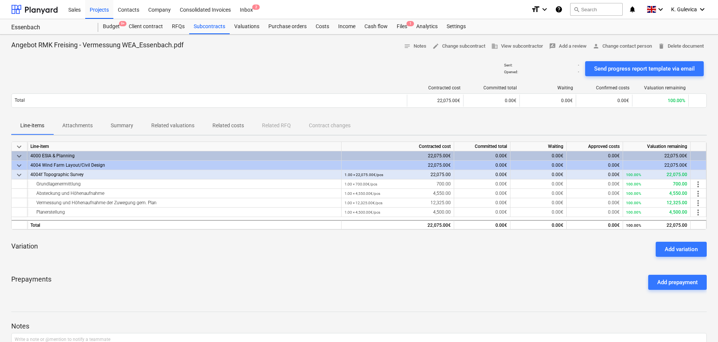
click at [80, 124] on p "Attachments" at bounding box center [77, 126] width 30 height 8
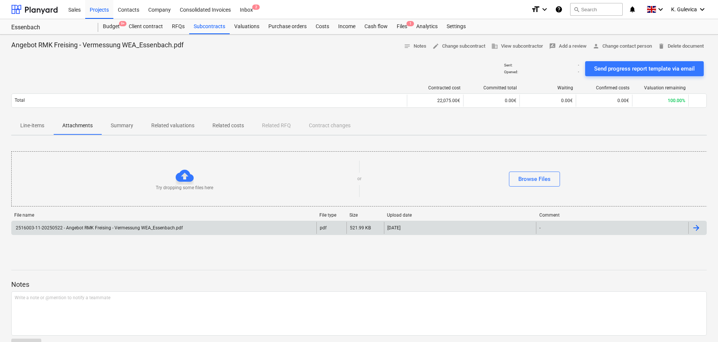
click at [154, 229] on div "2516003-11-20250522 - Angebot RMK Freising - Vermessung WEA_Essenbach.pdf" at bounding box center [99, 227] width 168 height 5
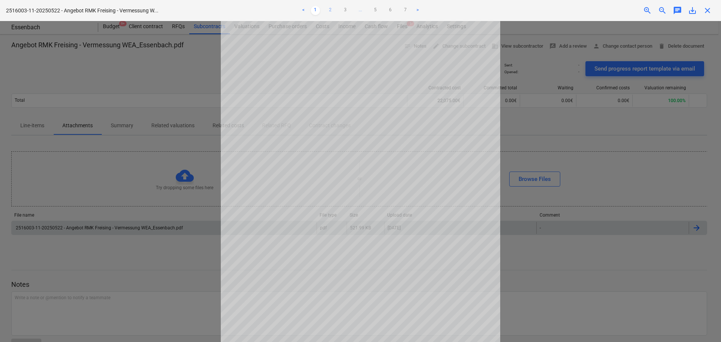
drag, startPoint x: 329, startPoint y: 8, endPoint x: 344, endPoint y: 19, distance: 18.8
click at [330, 9] on link "2" at bounding box center [330, 10] width 9 height 9
click at [705, 9] on span "close" at bounding box center [707, 10] width 9 height 9
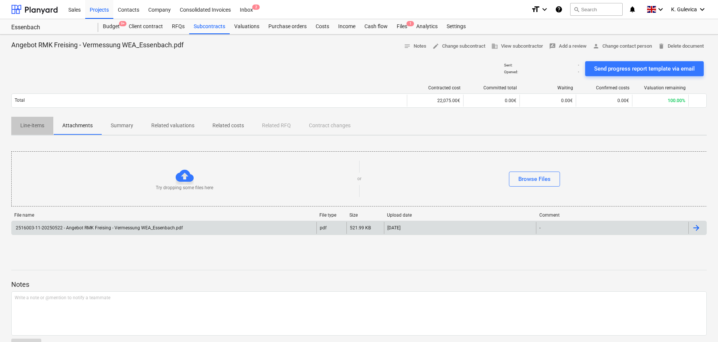
click at [38, 125] on p "Line-items" at bounding box center [32, 126] width 24 height 8
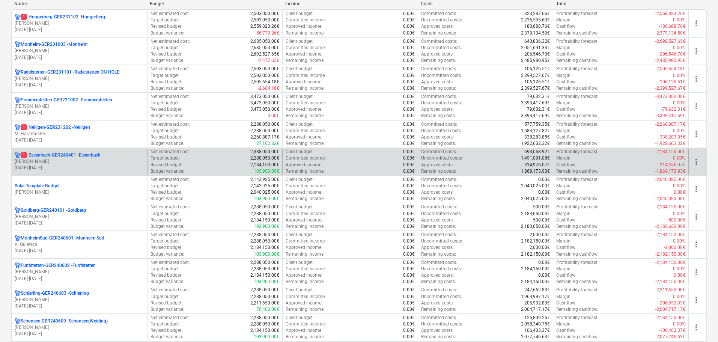
scroll to position [113, 0]
click at [118, 157] on div "1 Essenbach-GER240401 - [GEOGRAPHIC_DATA]" at bounding box center [79, 155] width 129 height 6
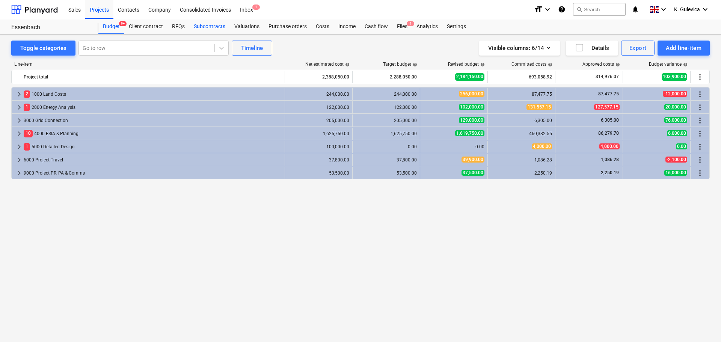
click at [209, 23] on div "Subcontracts" at bounding box center [209, 26] width 41 height 15
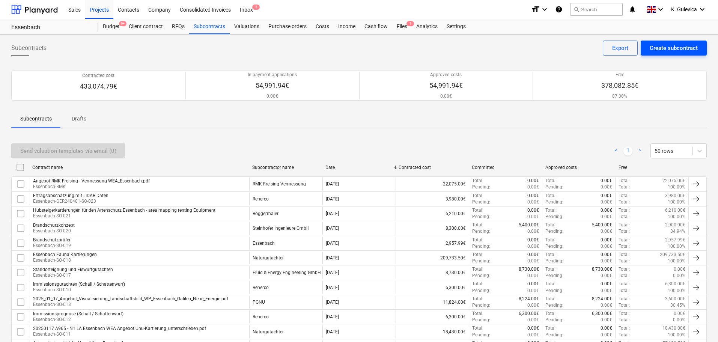
click at [680, 45] on div "Create subcontract" at bounding box center [674, 48] width 48 height 10
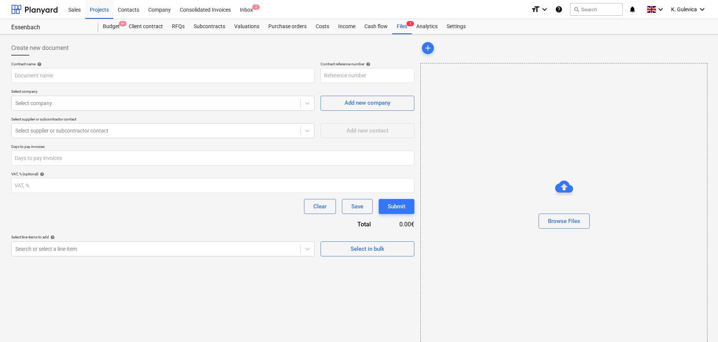
type input "Essenbach-GER240401-SO-025"
click at [208, 29] on div "Subcontracts" at bounding box center [209, 26] width 41 height 15
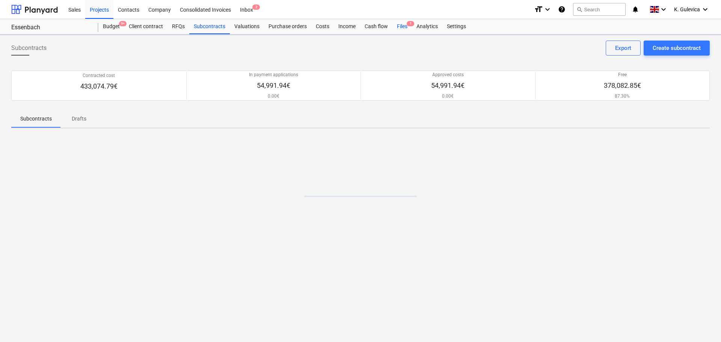
click at [404, 29] on div "Files 1" at bounding box center [402, 26] width 20 height 15
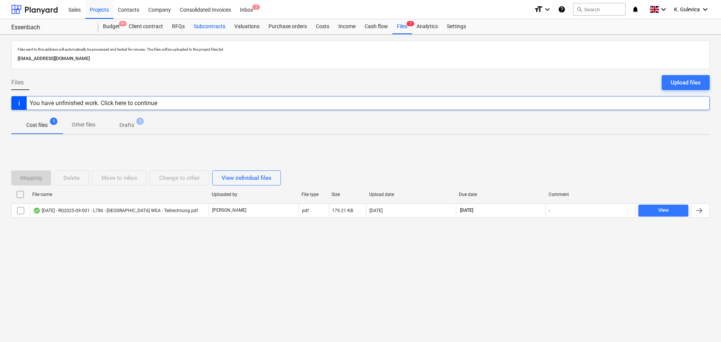
click at [209, 28] on div "Subcontracts" at bounding box center [209, 26] width 41 height 15
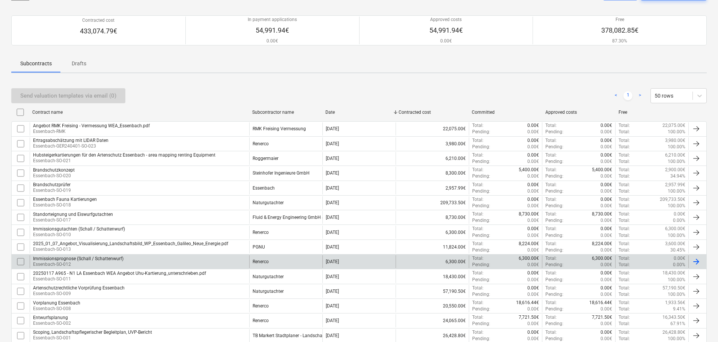
scroll to position [98, 0]
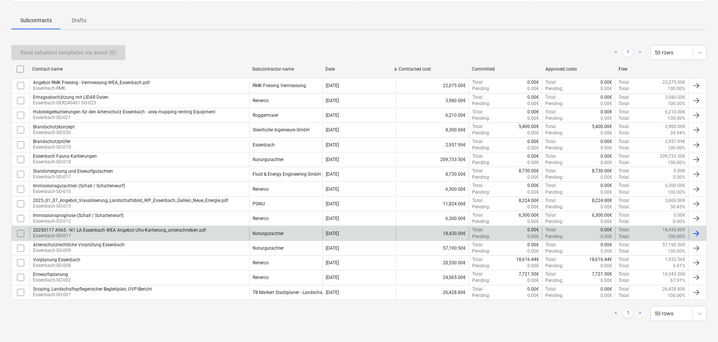
click at [208, 233] on div "20250117 A965 - N1 LA Essenbach WEA Angebot Uhu-Kartierung_unterschrieben.pdf E…" at bounding box center [140, 233] width 220 height 13
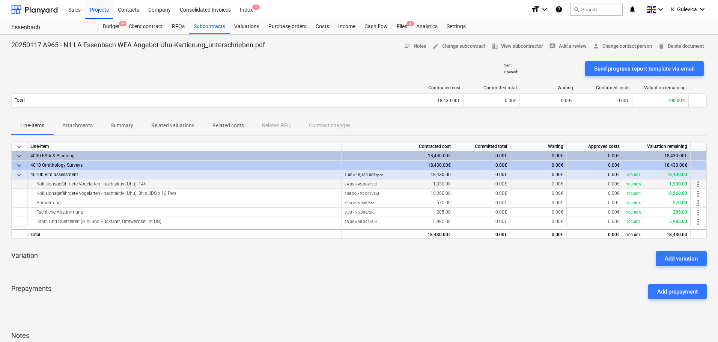
click at [698, 187] on span "more_vert" at bounding box center [698, 184] width 9 height 9
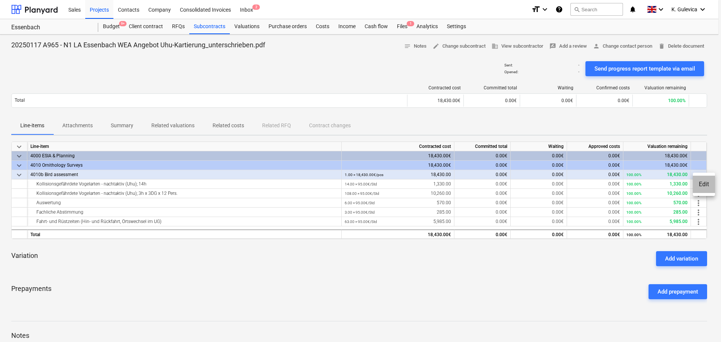
click at [704, 184] on li "Edit" at bounding box center [703, 184] width 22 height 17
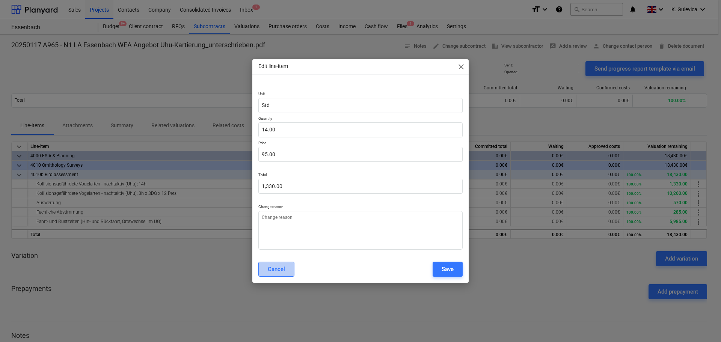
click at [283, 274] on button "Cancel" at bounding box center [276, 269] width 36 height 15
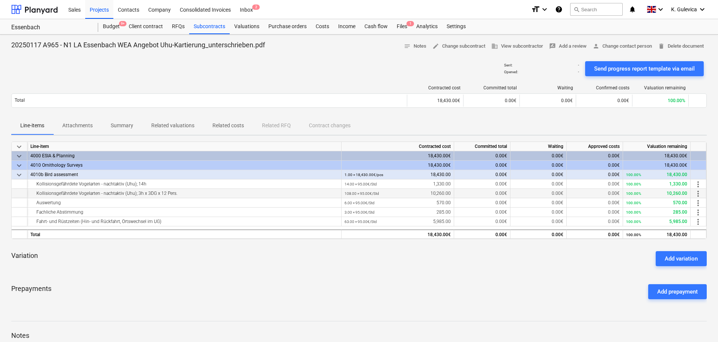
click at [699, 196] on span "more_vert" at bounding box center [698, 193] width 9 height 9
click at [704, 191] on li "Edit" at bounding box center [703, 193] width 22 height 17
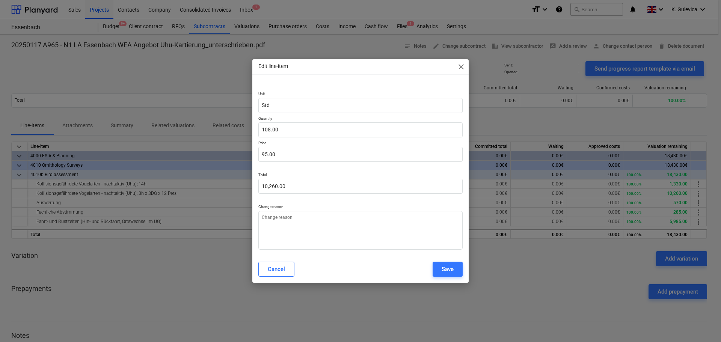
type textarea "x"
type input "108"
drag, startPoint x: 287, startPoint y: 132, endPoint x: 261, endPoint y: 130, distance: 26.7
click at [261, 130] on input "108" at bounding box center [360, 129] width 204 height 15
type textarea "x"
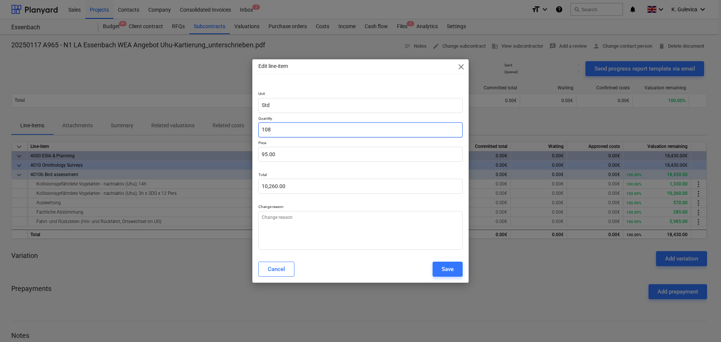
type input "0"
type input "0.00"
type input "0"
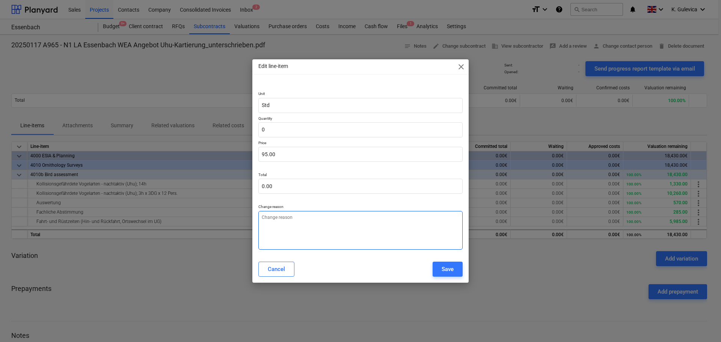
type textarea "x"
type input "0.00"
click at [317, 231] on textarea at bounding box center [360, 230] width 204 height 39
type textarea "x"
type textarea "F"
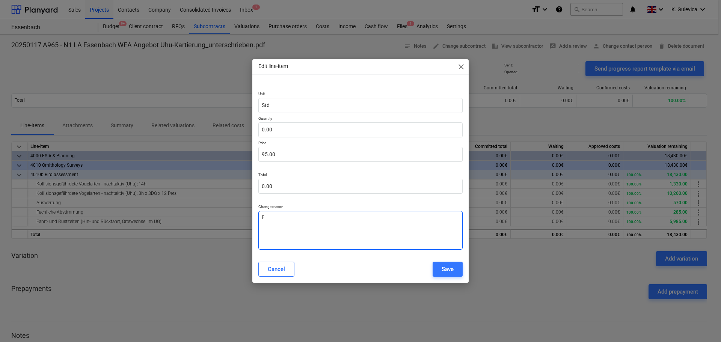
type textarea "x"
type textarea "Fl"
type textarea "x"
type textarea "Fla"
type textarea "x"
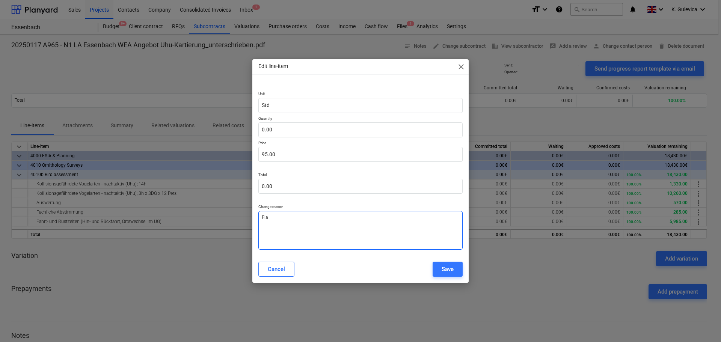
type textarea "Flat"
type textarea "x"
type textarea "Flat"
type textarea "x"
type textarea "Flat r"
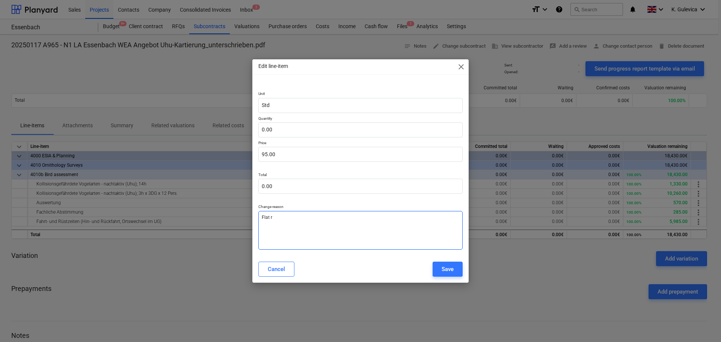
type textarea "x"
type textarea "Flat re"
type textarea "x"
type textarea "Flat r"
type textarea "x"
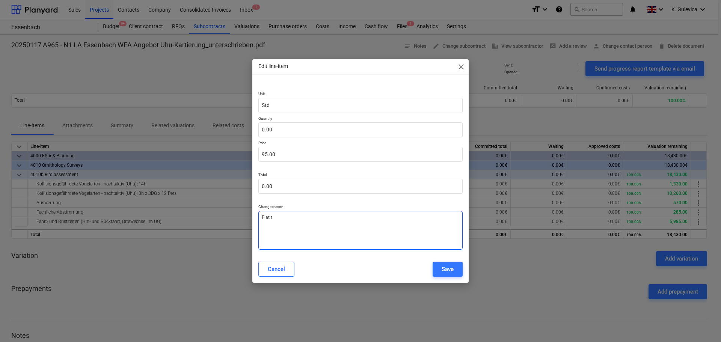
type textarea "Flat ra"
type textarea "x"
type textarea "Flat rat"
type textarea "x"
type textarea "Flat rate"
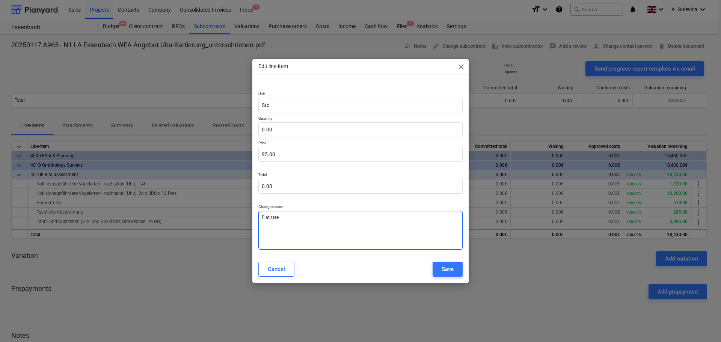
type textarea "x"
type textarea "Flat rate"
type textarea "x"
type textarea "Flat rate i"
type textarea "x"
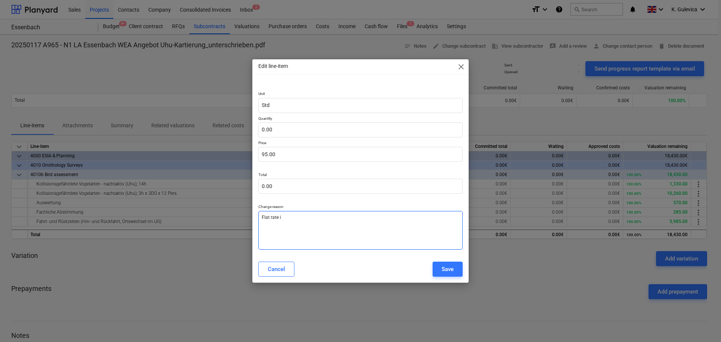
type textarea "Flat rate in"
type textarea "x"
type textarea "Flat rate inv"
drag, startPoint x: 293, startPoint y: 220, endPoint x: 252, endPoint y: 219, distance: 41.7
click at [252, 219] on div "Edit line-item close Unit Std Quantity 0.00 Price 95.00 Total 0.00 Change reaso…" at bounding box center [360, 171] width 721 height 342
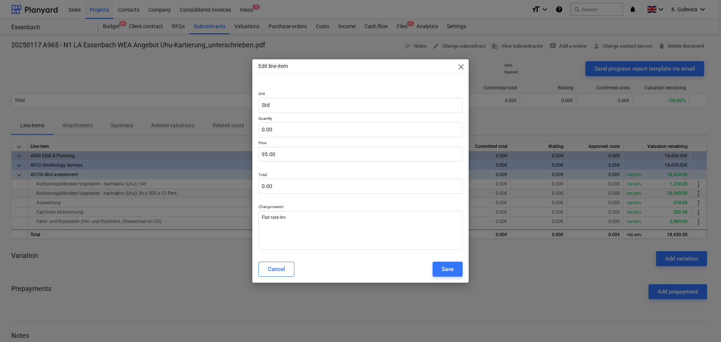
drag, startPoint x: 451, startPoint y: 271, endPoint x: 582, endPoint y: 196, distance: 151.6
click at [451, 271] on div "Save" at bounding box center [447, 269] width 12 height 10
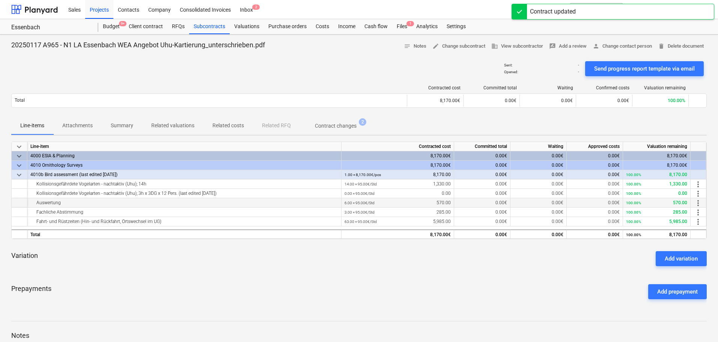
click at [698, 204] on span "more_vert" at bounding box center [698, 203] width 9 height 9
click at [696, 202] on li "Edit" at bounding box center [703, 202] width 22 height 17
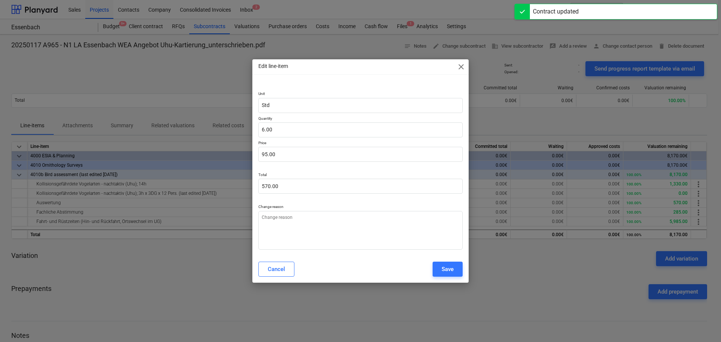
type textarea "x"
drag, startPoint x: 299, startPoint y: 134, endPoint x: 232, endPoint y: 135, distance: 67.2
click at [209, 133] on div "Edit line-item close Unit Std Quantity 6 Price 95.00 Total 570.00 Change reason…" at bounding box center [360, 171] width 721 height 342
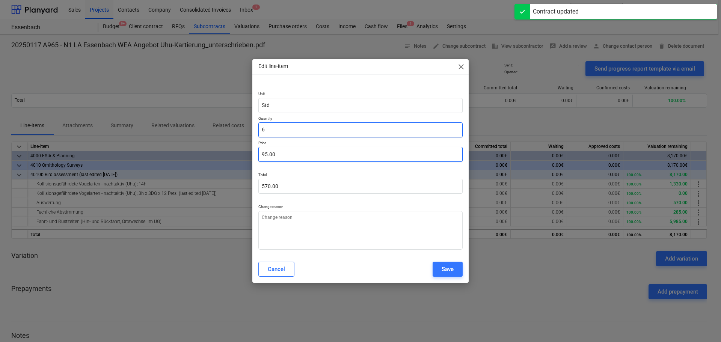
type input "1"
type textarea "x"
type input "95.00"
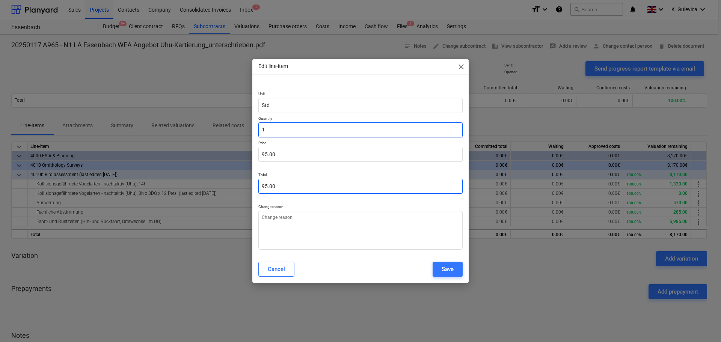
type textarea "x"
type input "0.00"
type textarea "x"
type input "0"
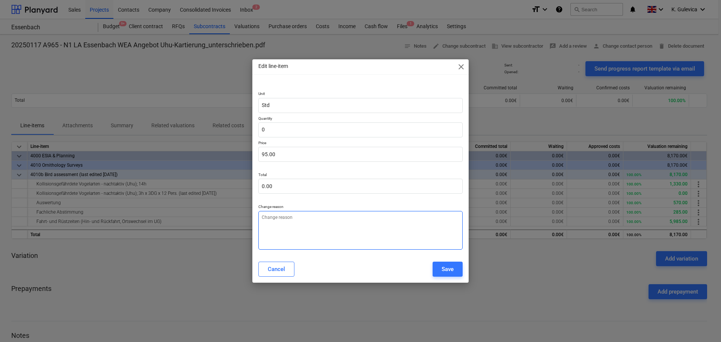
type textarea "x"
type input "0.00"
click at [330, 230] on textarea at bounding box center [360, 230] width 204 height 39
paste textarea "Flat rate inv"
type textarea "x"
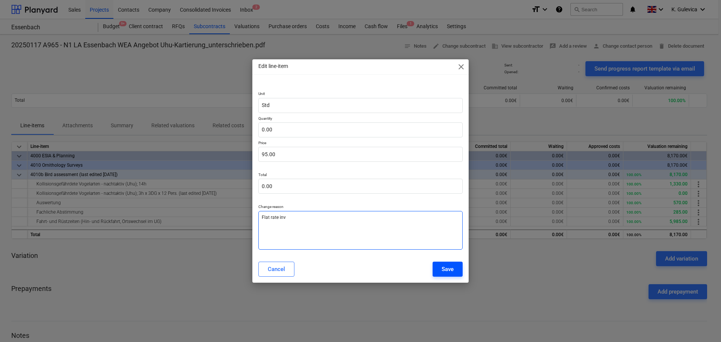
type textarea "Flat rate inv"
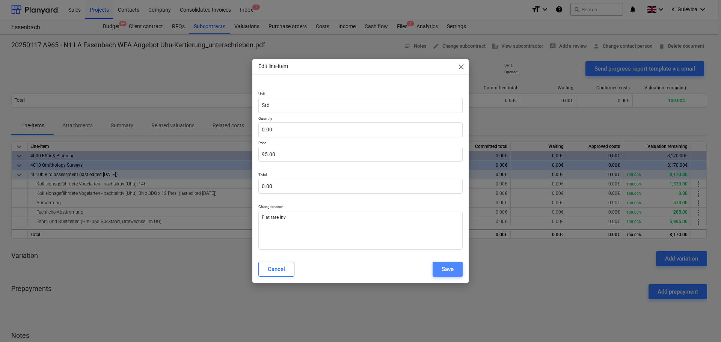
click at [443, 270] on div "Save" at bounding box center [447, 269] width 12 height 10
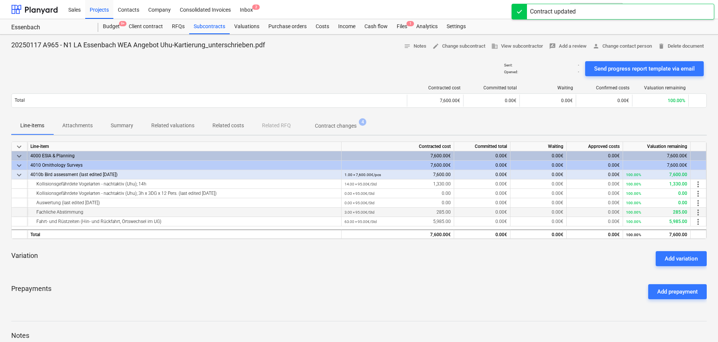
click at [701, 210] on span "more_vert" at bounding box center [698, 212] width 9 height 9
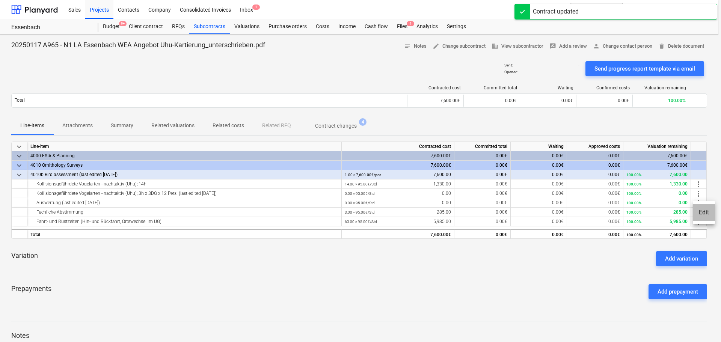
click at [700, 215] on li "Edit" at bounding box center [703, 212] width 22 height 17
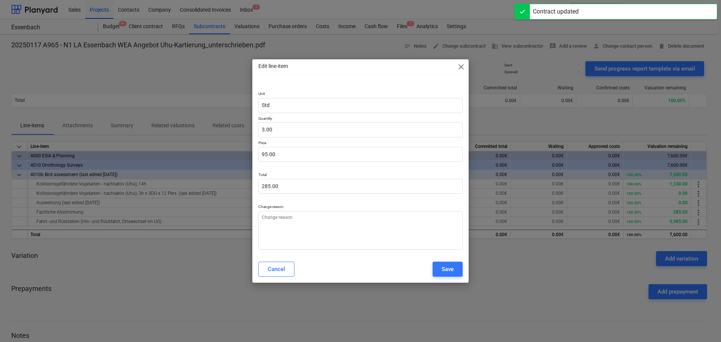
type textarea "x"
type input "3"
drag, startPoint x: 289, startPoint y: 131, endPoint x: 259, endPoint y: 131, distance: 30.0
click at [259, 131] on input "3" at bounding box center [360, 129] width 204 height 15
type textarea "x"
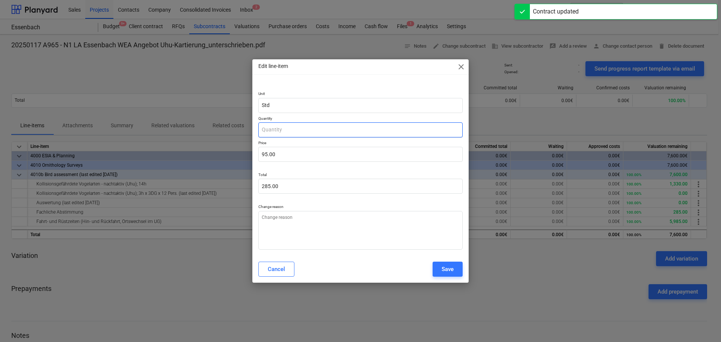
type input "0.00"
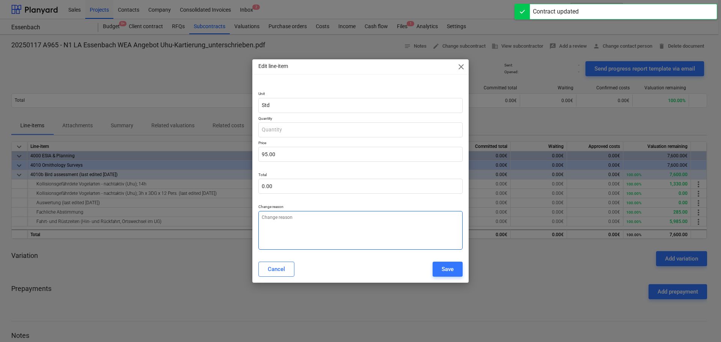
type textarea "x"
type input "0.00"
click at [284, 218] on textarea at bounding box center [360, 230] width 204 height 39
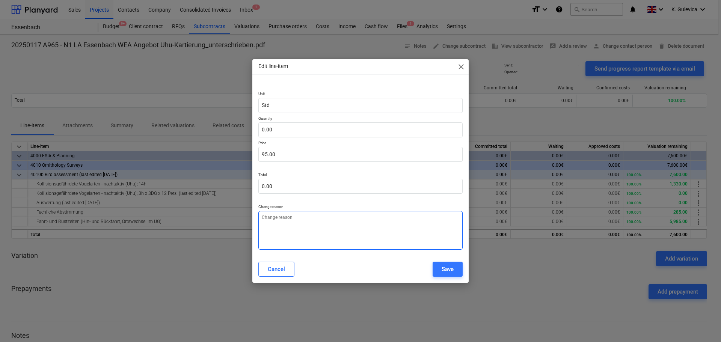
paste textarea "Flat rate inv"
type textarea "x"
type textarea "Flat rate inv"
click at [451, 269] on div "Save" at bounding box center [447, 269] width 12 height 10
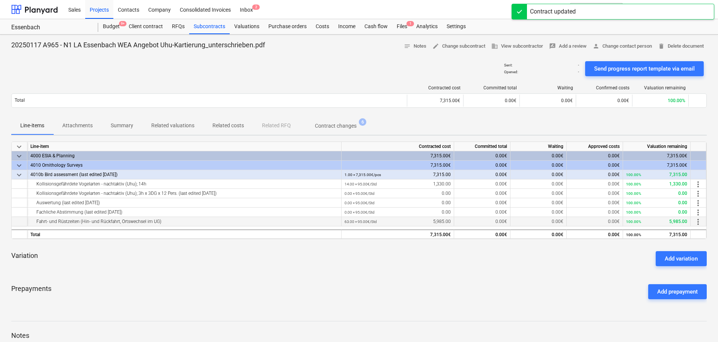
click at [697, 223] on span "more_vert" at bounding box center [698, 221] width 9 height 9
click at [702, 225] on li "Edit" at bounding box center [703, 221] width 22 height 17
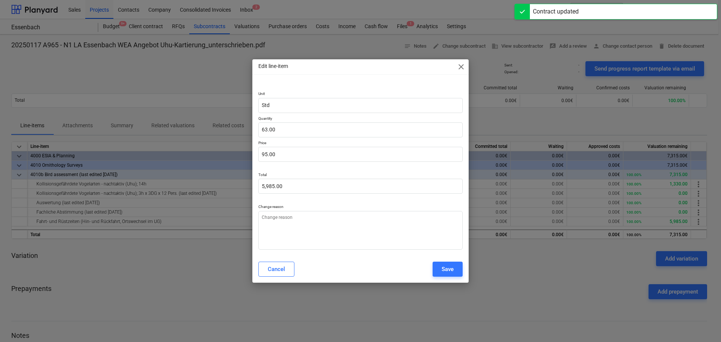
type textarea "x"
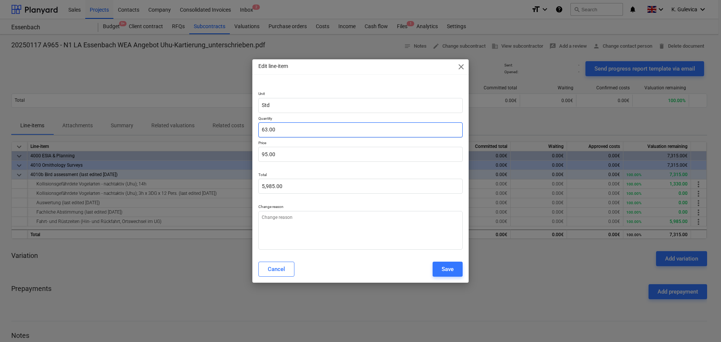
type input "63"
drag, startPoint x: 283, startPoint y: 128, endPoint x: 245, endPoint y: 131, distance: 37.6
click at [232, 130] on div "Edit line-item close Unit Std Quantity 63 Price 95.00 Total 5,985.00 Change rea…" at bounding box center [360, 171] width 721 height 342
type textarea "x"
type input "0.00"
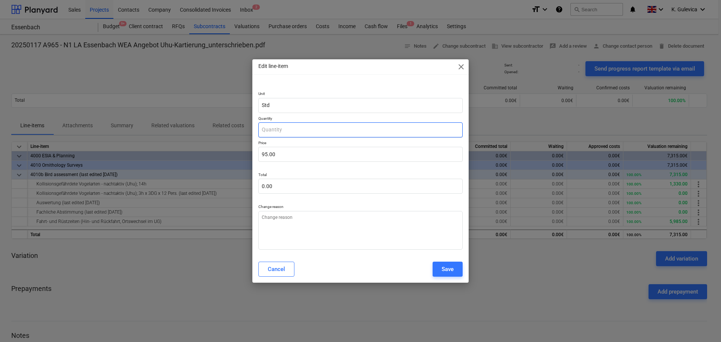
type textarea "x"
type input "0"
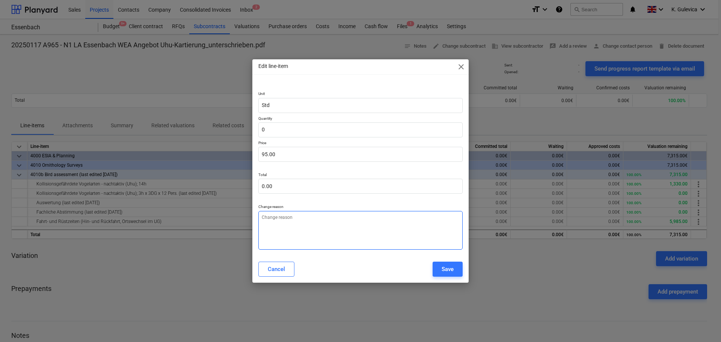
type textarea "x"
type input "0.00"
click at [284, 239] on textarea at bounding box center [360, 230] width 204 height 39
paste textarea "Flat rate inv"
type textarea "x"
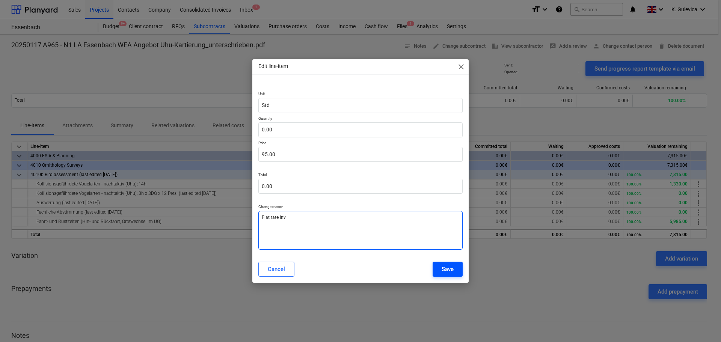
type textarea "Flat rate inv"
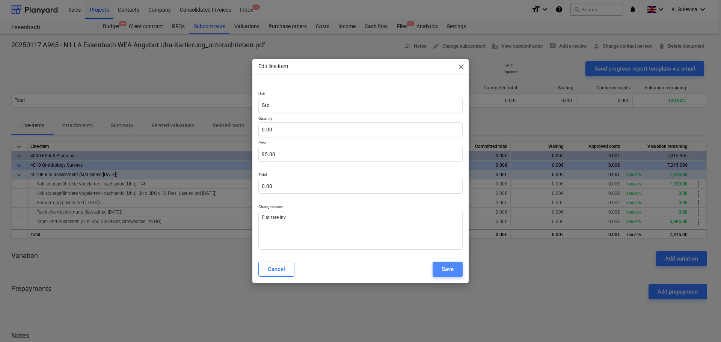
click at [448, 271] on div "Save" at bounding box center [447, 269] width 12 height 10
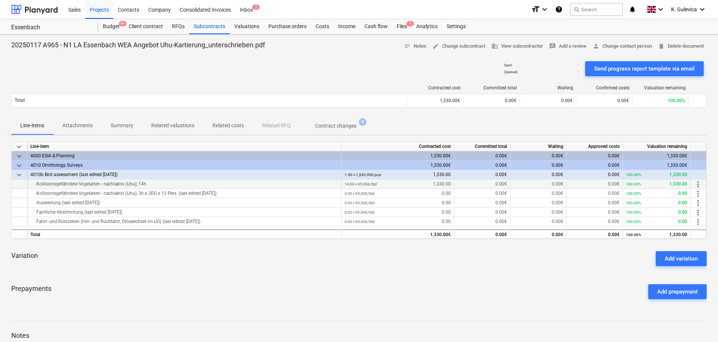
click at [699, 185] on span "more_vert" at bounding box center [698, 184] width 9 height 9
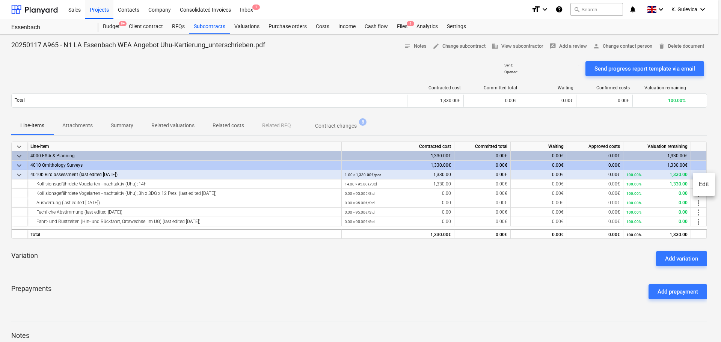
click at [710, 181] on li "Edit" at bounding box center [703, 184] width 22 height 17
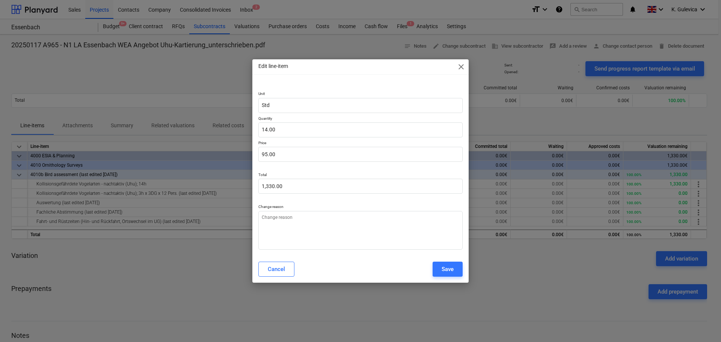
type textarea "x"
type input "14"
drag, startPoint x: 284, startPoint y: 129, endPoint x: 300, endPoint y: 120, distance: 17.6
click at [257, 127] on div "Unit Std Quantity 14 Price 95.00 Total 1,330.00 Change reason" at bounding box center [360, 168] width 216 height 173
type textarea "x"
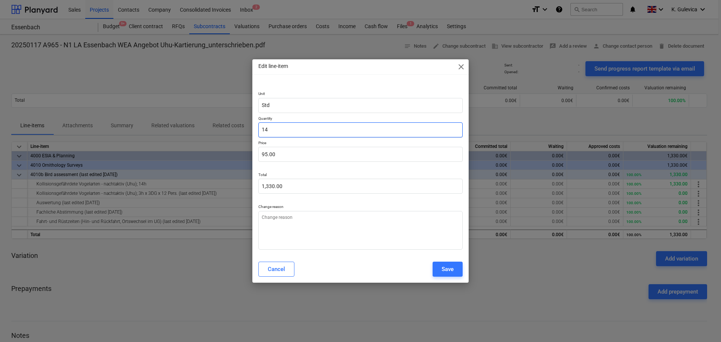
type input "1"
type input "95.00"
type textarea "x"
type input "19"
type input "1,805.00"
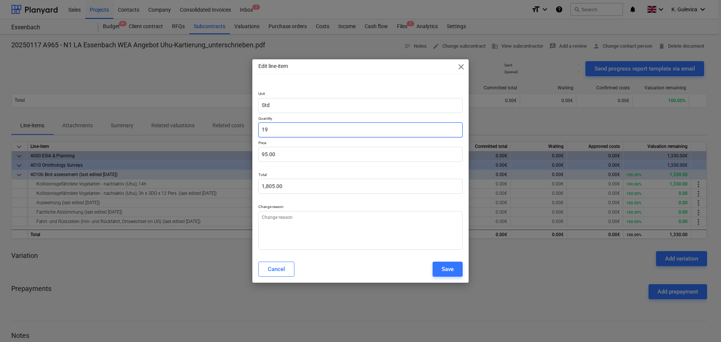
type textarea "x"
type input "194"
type input "18,430.00"
type input "194"
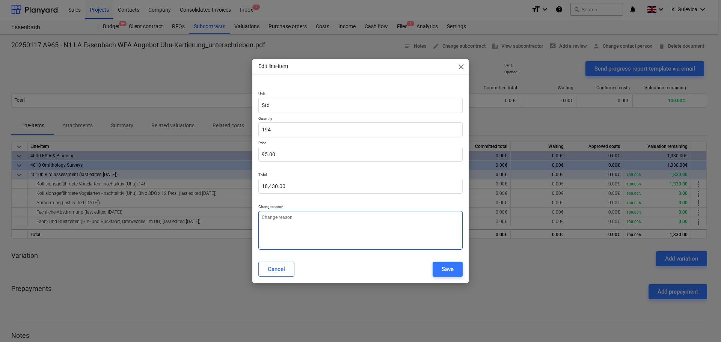
type textarea "x"
type input "194.00"
click at [276, 239] on textarea at bounding box center [360, 230] width 204 height 39
paste textarea "Flat rate inv"
type textarea "x"
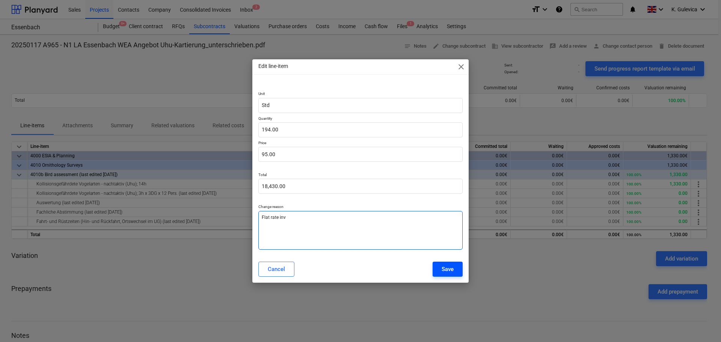
type textarea "Flat rate inv"
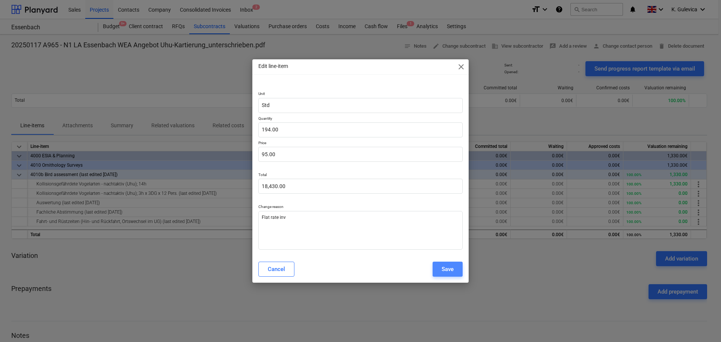
click at [453, 269] on div "Save" at bounding box center [447, 269] width 12 height 10
type textarea "x"
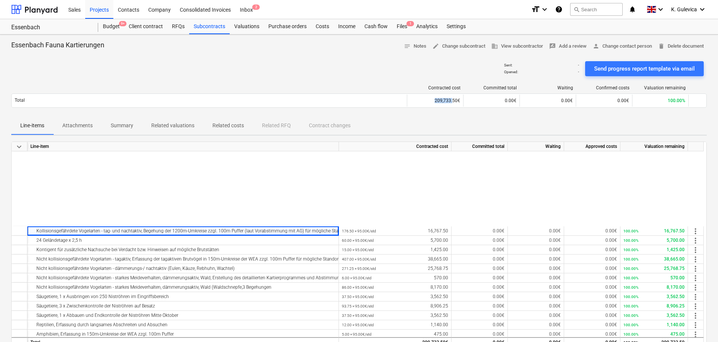
scroll to position [113, 0]
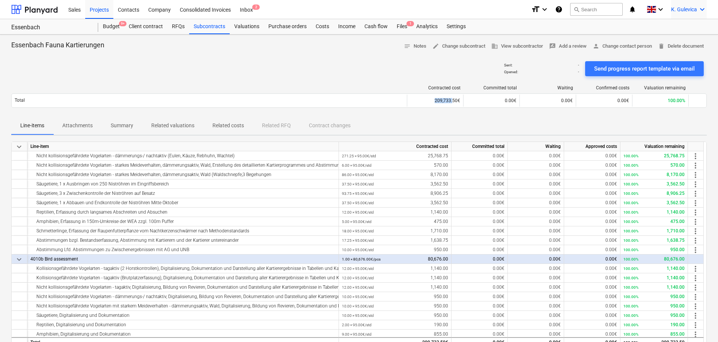
click at [683, 13] on div "K. Gulevica keyboard_arrow_down" at bounding box center [689, 9] width 36 height 19
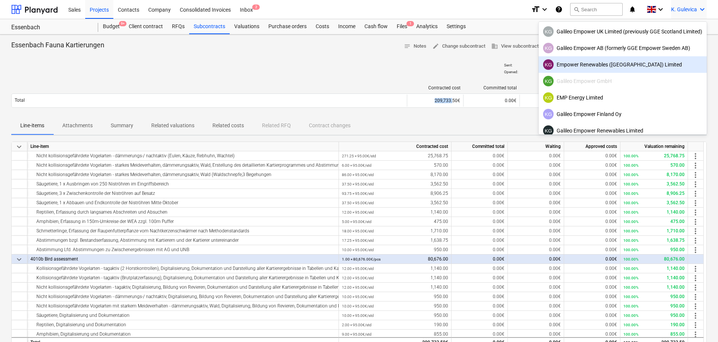
click at [630, 62] on div "KG Empower Renewables (Ireland) Limited" at bounding box center [622, 64] width 159 height 11
